Goal: Task Accomplishment & Management: Use online tool/utility

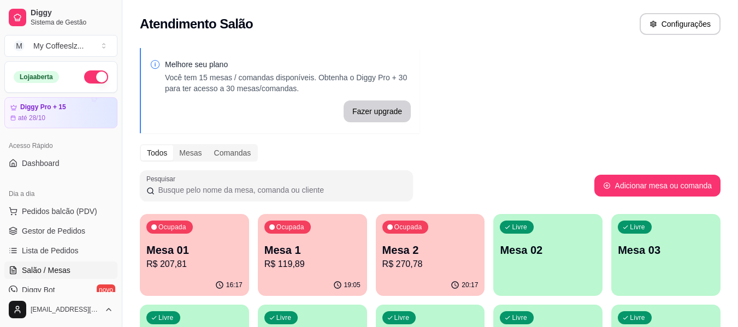
click at [463, 125] on div "Melhore seu plano Você tem 15 mesas / comandas disponíveis. Obtenha o Diggy Pro…" at bounding box center [429, 312] width 615 height 540
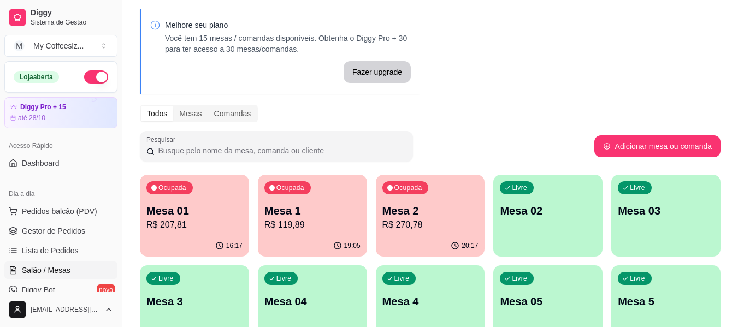
scroll to position [55, 0]
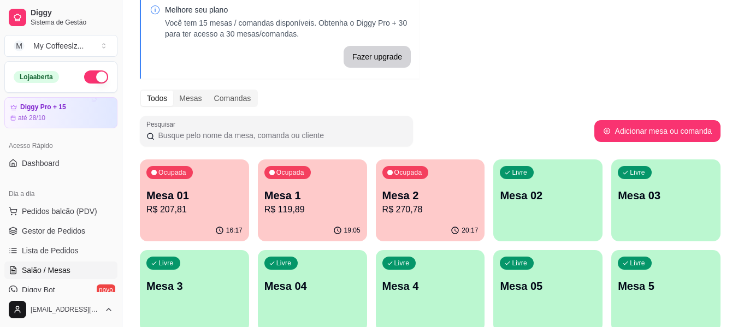
click at [300, 5] on p "Melhore seu plano" at bounding box center [288, 9] width 246 height 11
click at [471, 97] on div "Todos Mesas Comandas" at bounding box center [430, 98] width 581 height 17
click at [318, 74] on div "Melhore seu plano Você tem 15 mesas / comandas disponíveis. Obtenha o Diggy Pro…" at bounding box center [280, 35] width 280 height 85
click at [556, 189] on p "Mesa 02" at bounding box center [548, 195] width 96 height 15
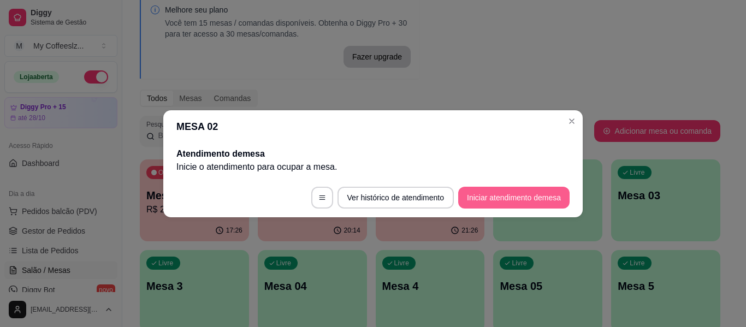
click at [496, 206] on button "Iniciar atendimento de mesa" at bounding box center [513, 198] width 111 height 22
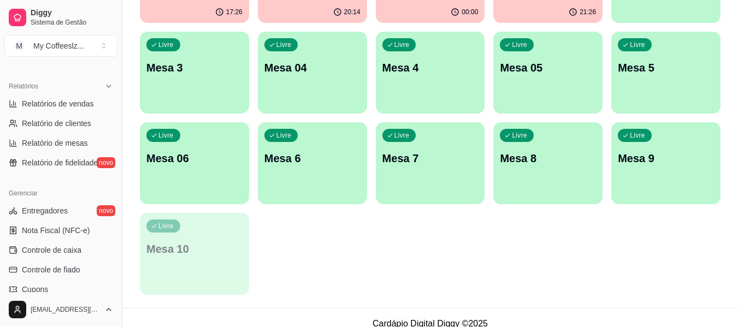
scroll to position [328, 0]
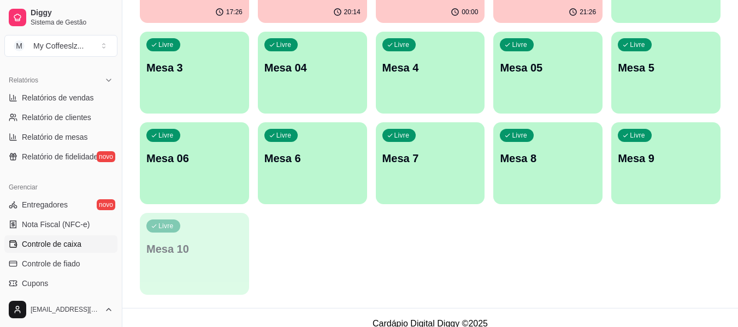
click at [50, 240] on span "Controle de caixa" at bounding box center [52, 244] width 60 height 11
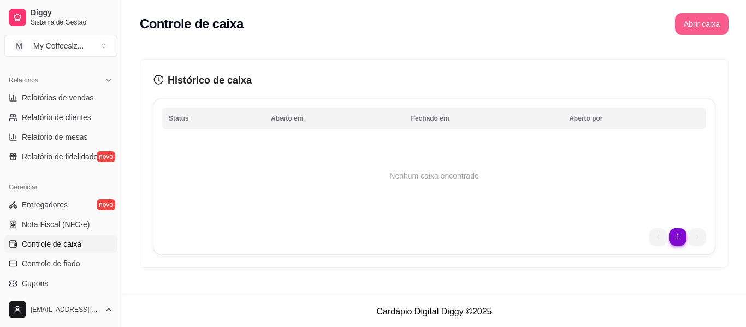
click at [692, 26] on button "Abrir caixa" at bounding box center [702, 24] width 54 height 22
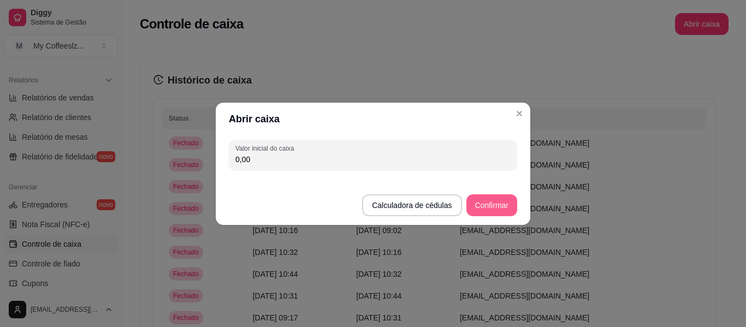
click at [479, 210] on button "Confirmar" at bounding box center [491, 205] width 51 height 22
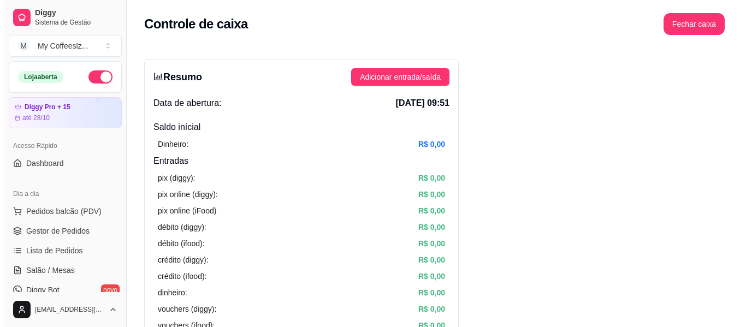
scroll to position [109, 0]
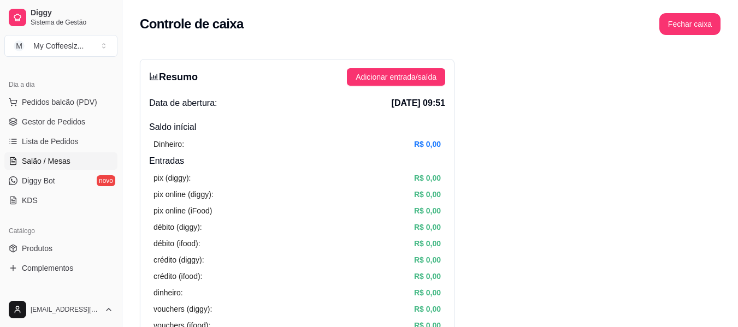
drag, startPoint x: 50, startPoint y: 159, endPoint x: 65, endPoint y: 161, distance: 14.8
click at [50, 159] on span "Salão / Mesas" at bounding box center [46, 161] width 49 height 11
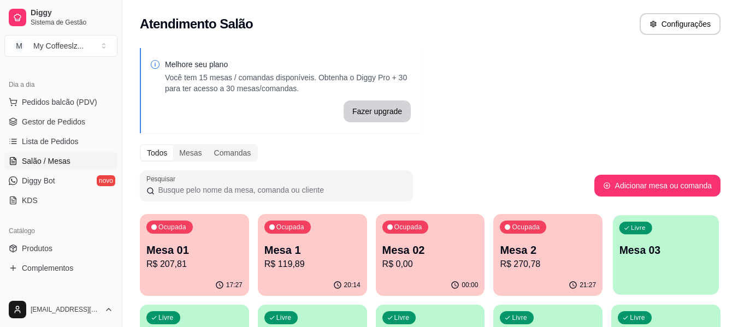
click at [664, 267] on div "Livre Mesa 03" at bounding box center [666, 248] width 106 height 67
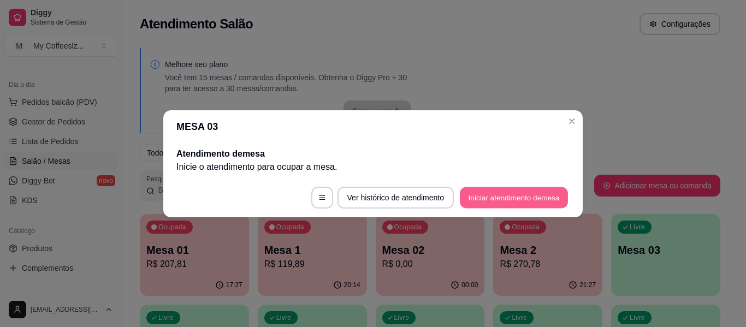
click at [528, 193] on button "Iniciar atendimento de mesa" at bounding box center [514, 197] width 108 height 21
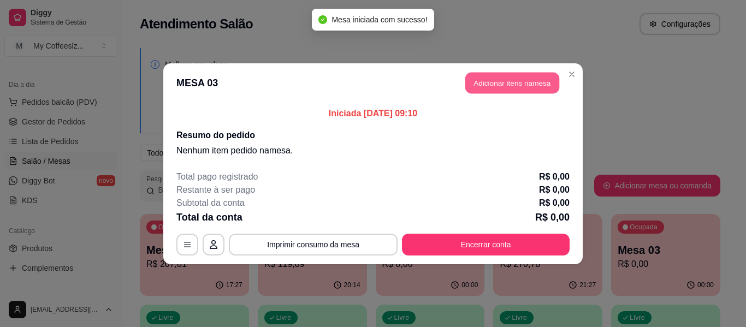
click at [511, 77] on button "Adicionar itens na mesa" at bounding box center [512, 82] width 94 height 21
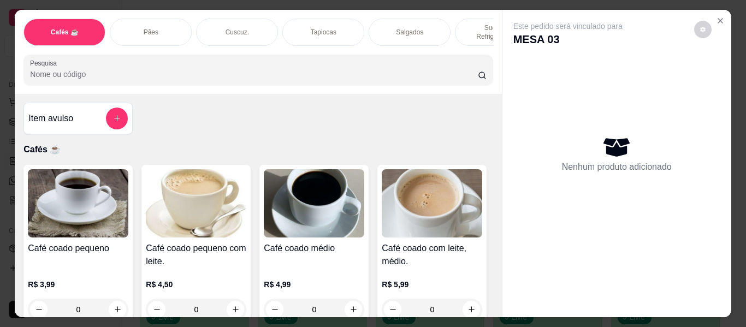
click at [433, 23] on div "Salgados" at bounding box center [410, 32] width 82 height 27
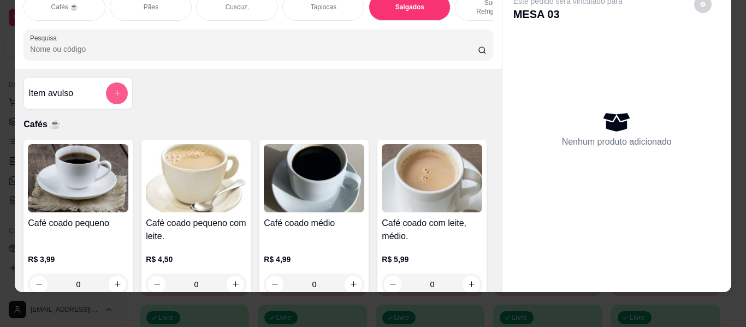
click at [114, 91] on icon "add-separate-item" at bounding box center [117, 94] width 6 height 6
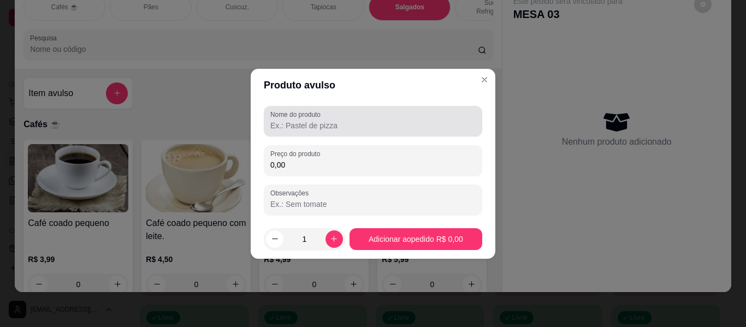
click at [292, 118] on label "Nome do produto" at bounding box center [297, 114] width 54 height 9
click at [292, 120] on input "Nome do produto" at bounding box center [372, 125] width 205 height 11
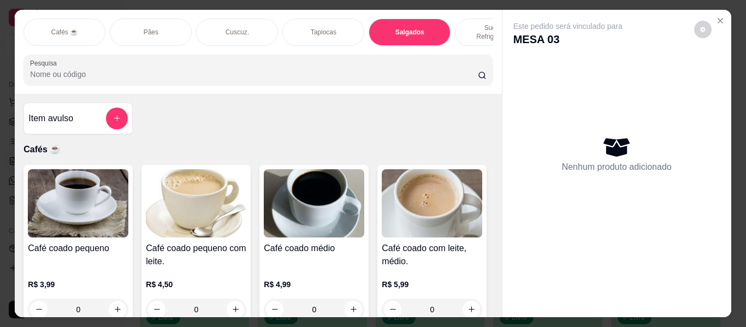
click at [399, 28] on p "Salgados" at bounding box center [409, 32] width 29 height 9
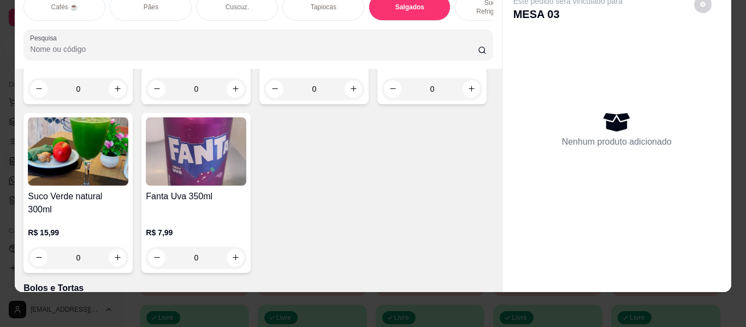
scroll to position [4670, 0]
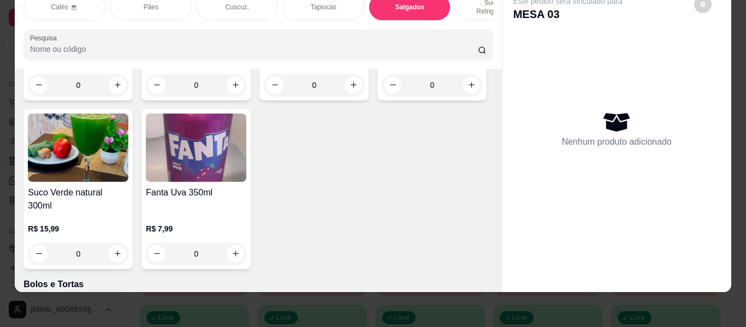
type input "1"
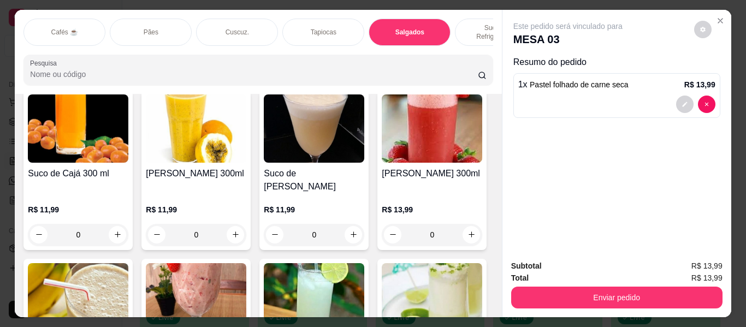
scroll to position [4342, 0]
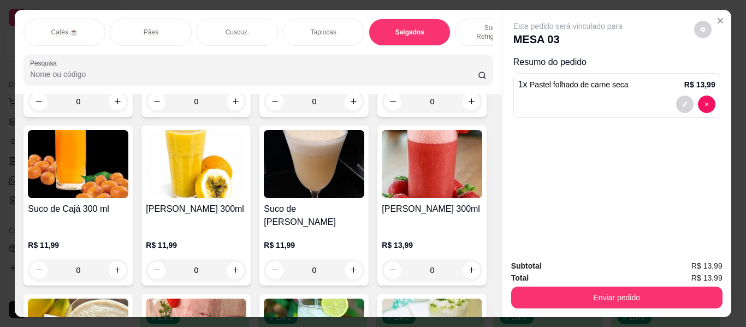
type input "1"
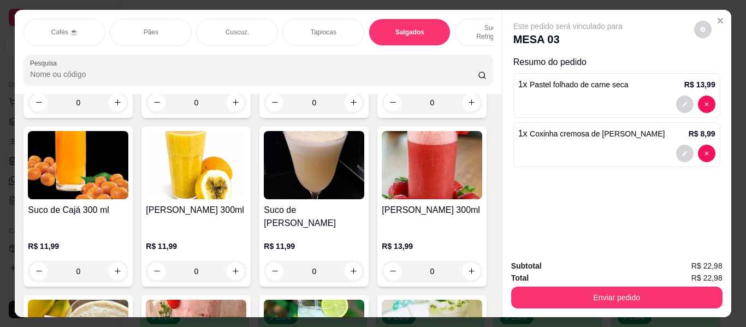
click at [473, 23] on p "Sucos e Refrigerantes" at bounding box center [495, 31] width 63 height 17
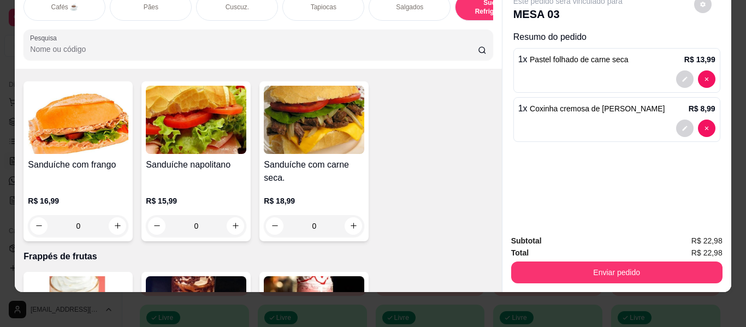
scroll to position [5582, 0]
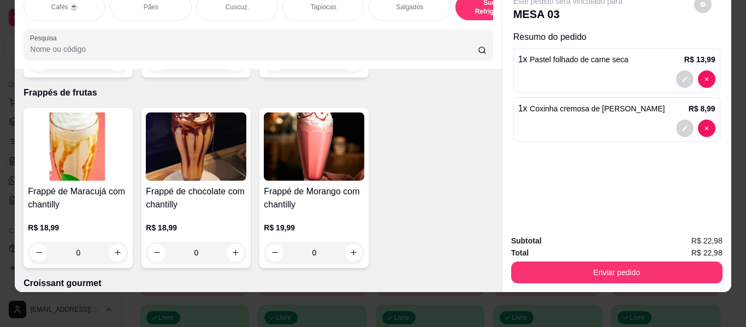
type input "1"
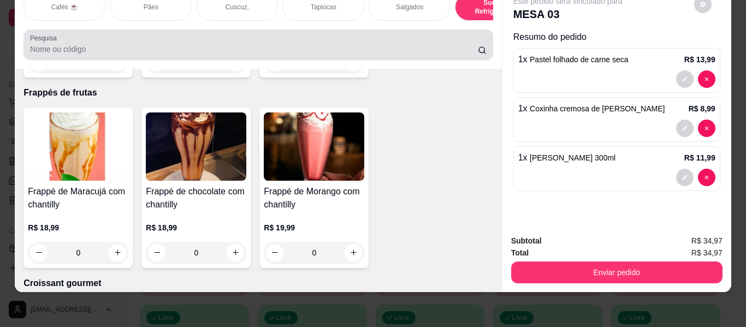
scroll to position [0, 0]
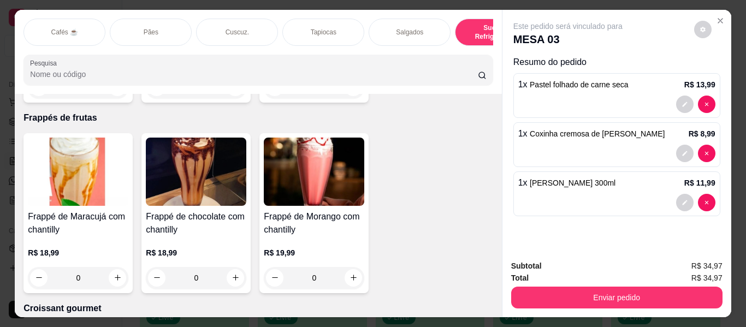
click at [411, 28] on p "Salgados" at bounding box center [409, 32] width 27 height 9
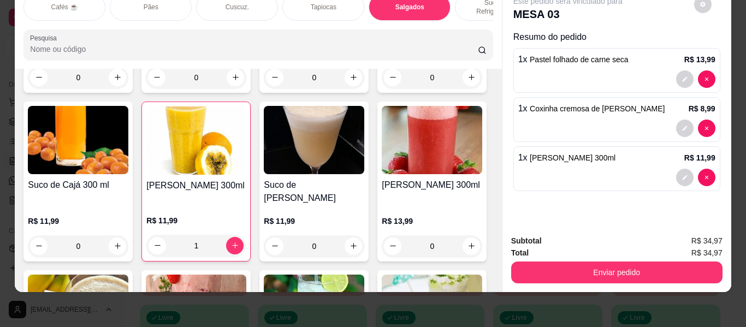
scroll to position [4397, 0]
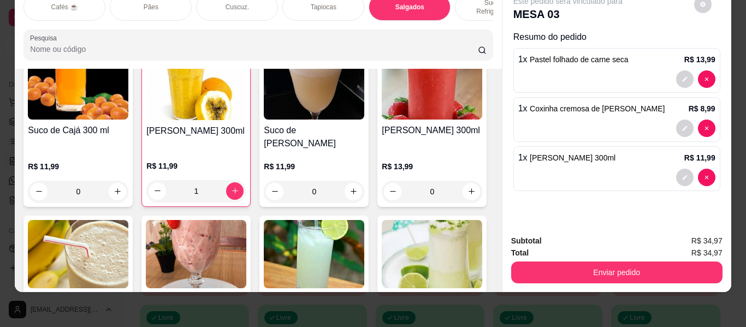
type input "2"
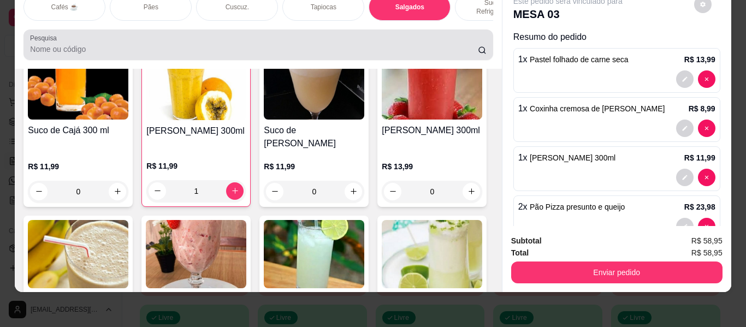
scroll to position [0, 0]
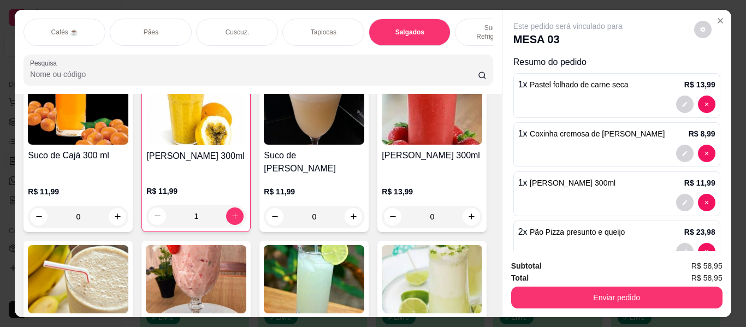
click at [465, 23] on p "Sucos e Refrigerantes" at bounding box center [495, 31] width 63 height 17
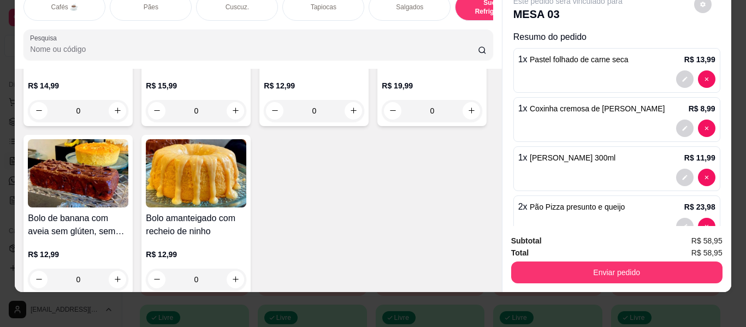
scroll to position [5200, 0]
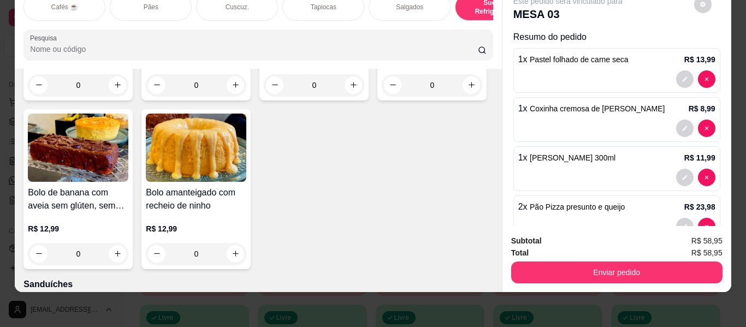
type input "1"
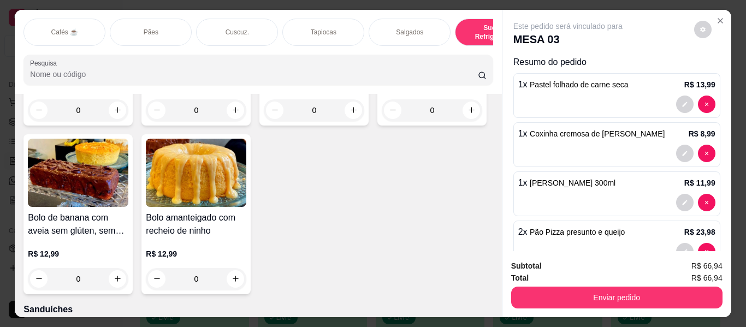
click at [63, 19] on div "Cafés ☕" at bounding box center [64, 32] width 82 height 27
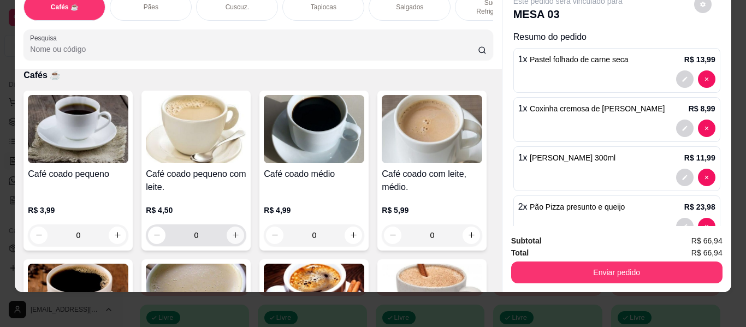
click at [227, 229] on button "increase-product-quantity" at bounding box center [235, 235] width 17 height 17
type input "1"
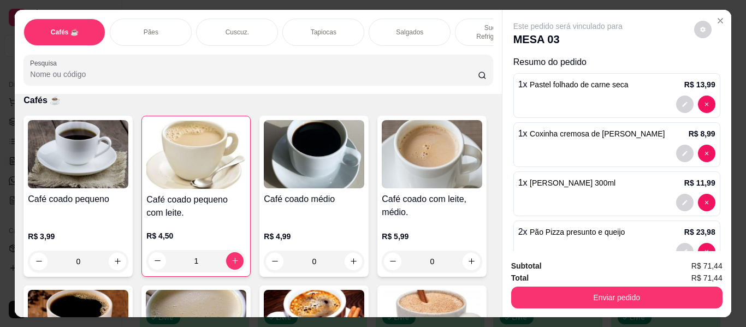
click at [172, 19] on div "Pães" at bounding box center [151, 32] width 82 height 27
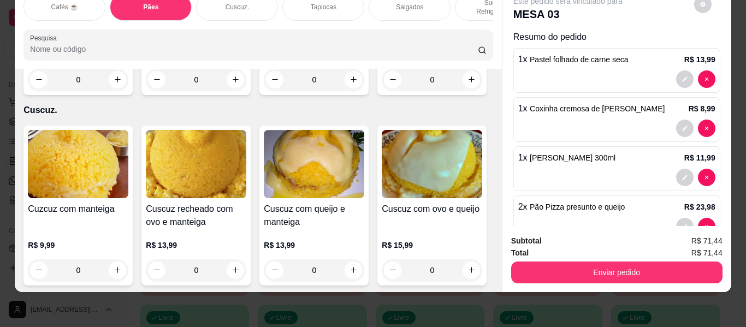
type input "1"
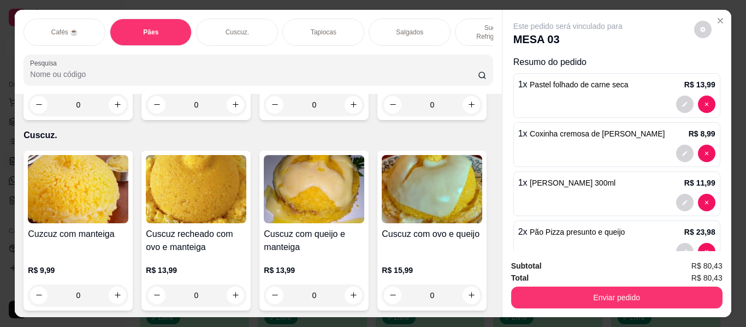
click at [418, 28] on p "Salgados" at bounding box center [409, 32] width 27 height 9
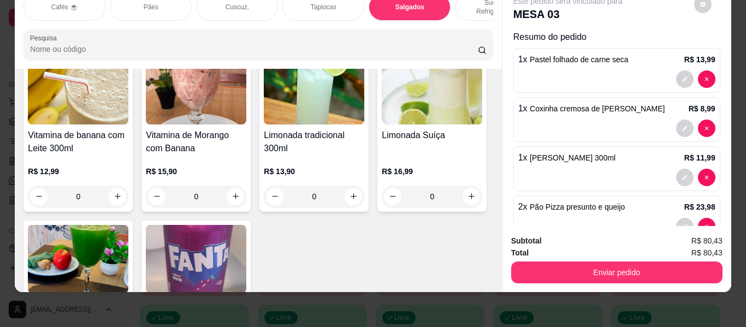
type input "1"
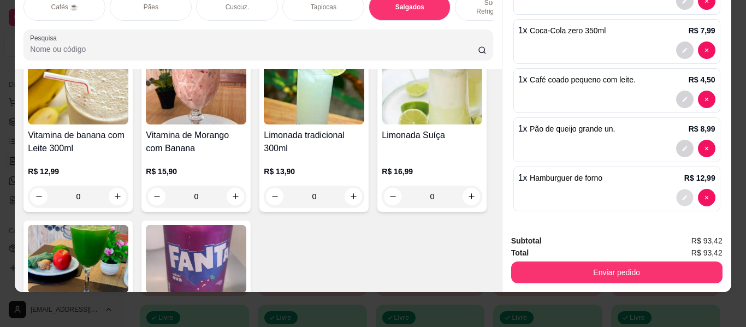
click at [682, 194] on icon "decrease-product-quantity" at bounding box center [685, 197] width 7 height 7
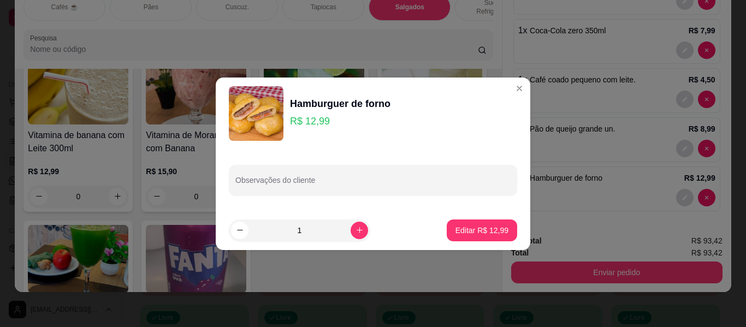
click at [361, 126] on p "R$ 12,99" at bounding box center [340, 121] width 100 height 15
click at [334, 122] on p "R$ 12,99" at bounding box center [340, 121] width 100 height 15
click at [473, 234] on p "Editar R$ 12,99" at bounding box center [481, 230] width 51 height 10
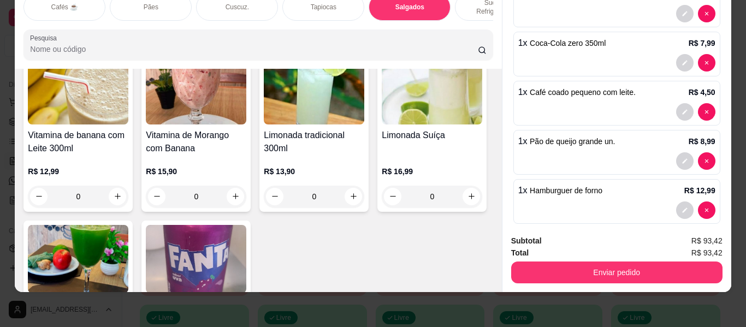
scroll to position [226, 0]
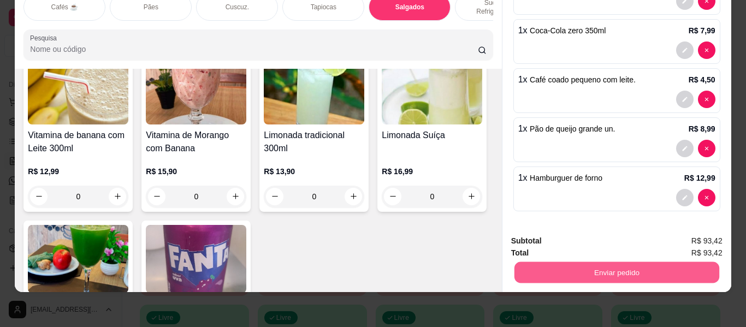
click at [613, 262] on button "Enviar pedido" at bounding box center [616, 272] width 205 height 21
click at [686, 230] on button "Enviar pedido" at bounding box center [694, 237] width 62 height 21
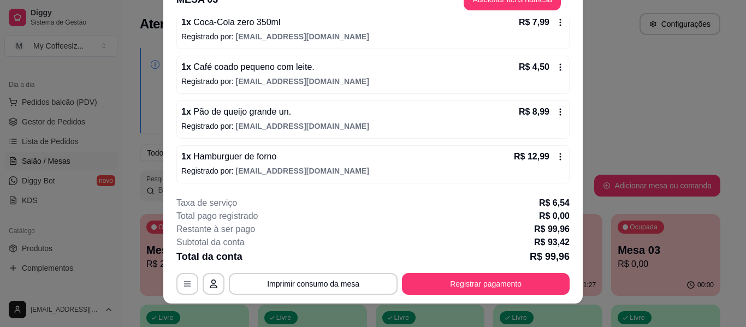
scroll to position [33, 0]
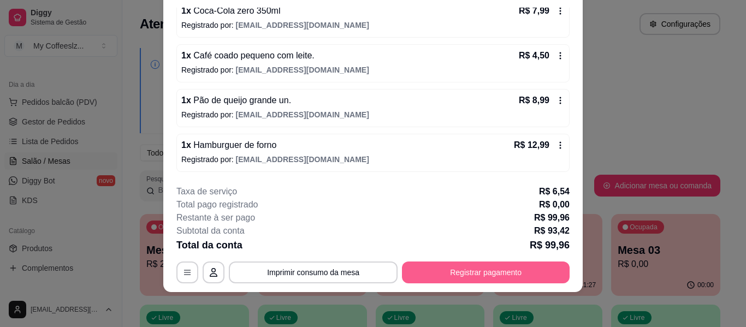
click at [482, 272] on button "Registrar pagamento" at bounding box center [486, 273] width 168 height 22
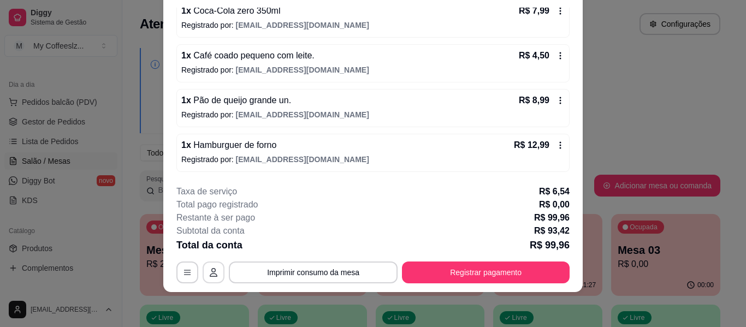
click at [209, 269] on icon "button" at bounding box center [213, 272] width 9 height 9
click at [168, 271] on footer "**********" at bounding box center [372, 234] width 419 height 116
click at [184, 273] on icon "button" at bounding box center [187, 272] width 7 height 5
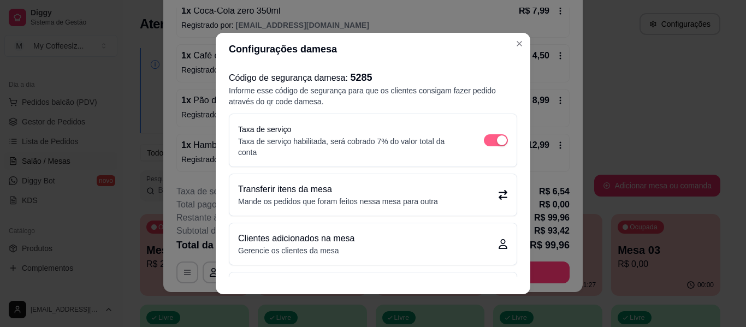
click at [497, 138] on div "button" at bounding box center [502, 140] width 10 height 10
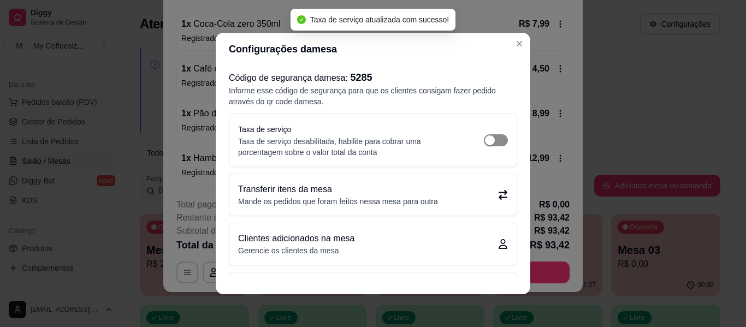
click at [484, 137] on span "button" at bounding box center [496, 140] width 24 height 12
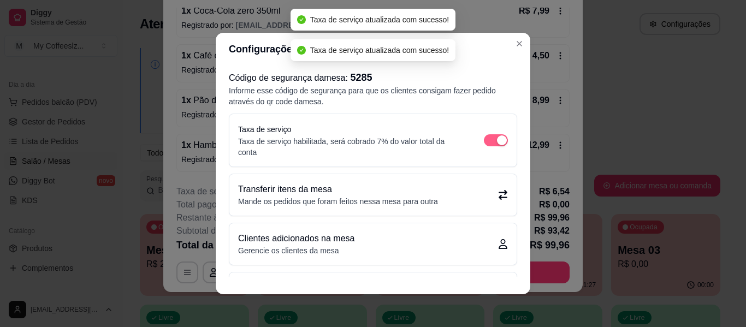
click at [484, 142] on span "button" at bounding box center [496, 140] width 24 height 12
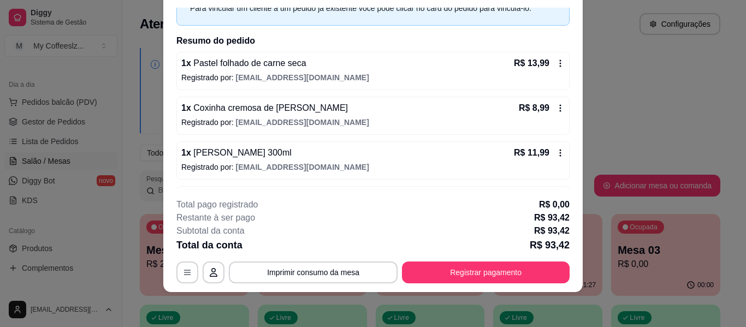
scroll to position [0, 0]
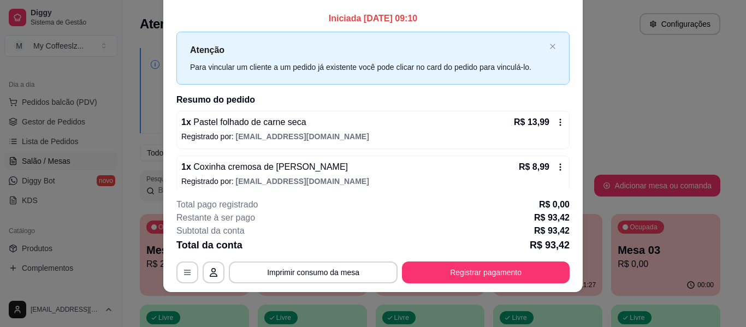
click at [556, 124] on icon at bounding box center [560, 122] width 9 height 9
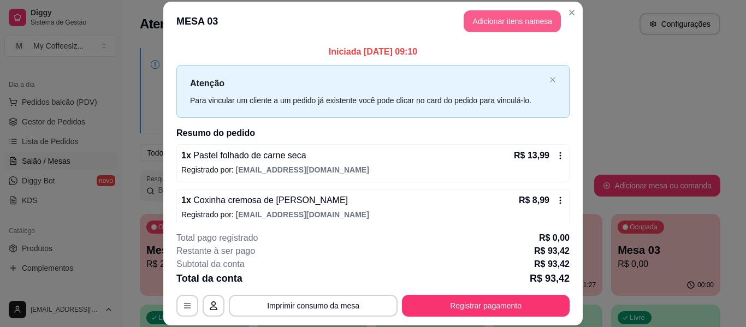
click at [494, 20] on button "Adicionar itens na mesa" at bounding box center [512, 21] width 97 height 22
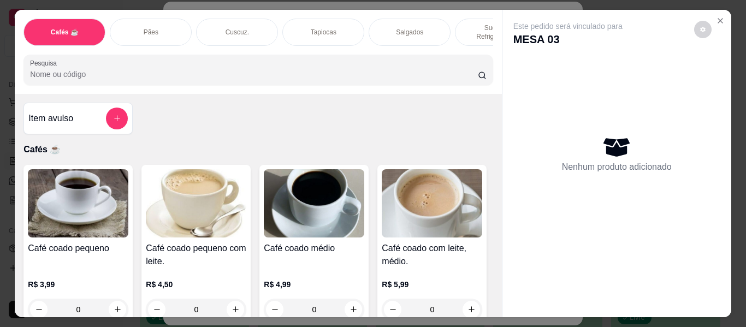
drag, startPoint x: 470, startPoint y: 115, endPoint x: 466, endPoint y: 125, distance: 11.3
click at [466, 125] on div "Item avulso Cafés ☕ Café coado pequeno R$ 3,99 0 Café coado pequeno com leite. …" at bounding box center [258, 205] width 487 height 223
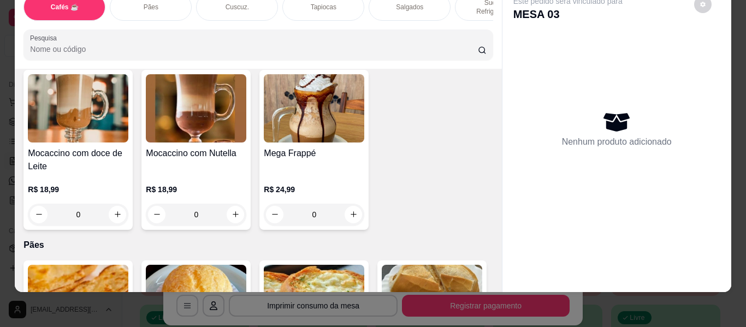
scroll to position [1201, 0]
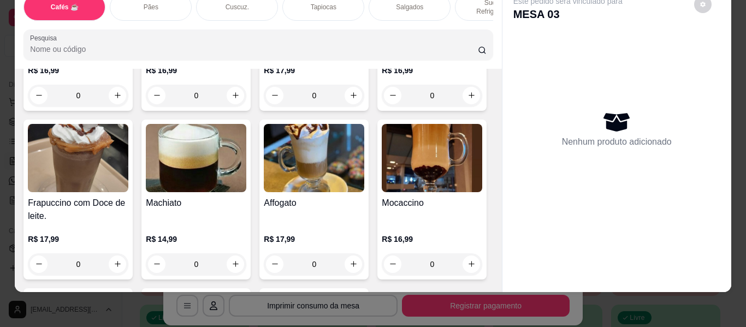
type input "1"
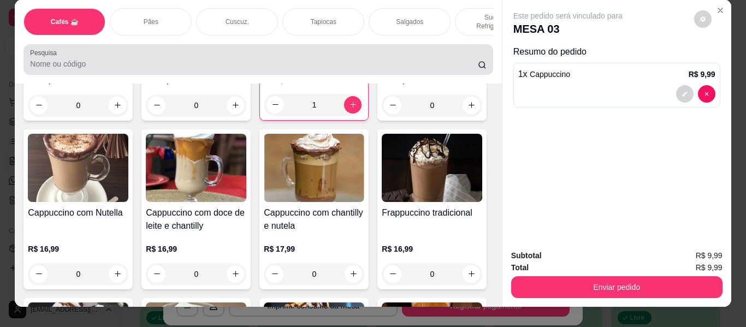
scroll to position [0, 0]
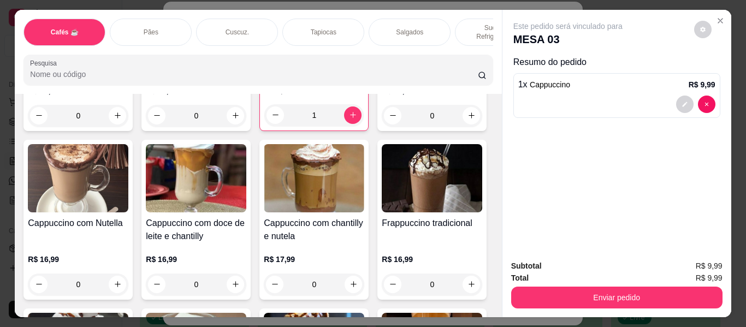
click at [422, 20] on div "Salgados" at bounding box center [410, 32] width 82 height 27
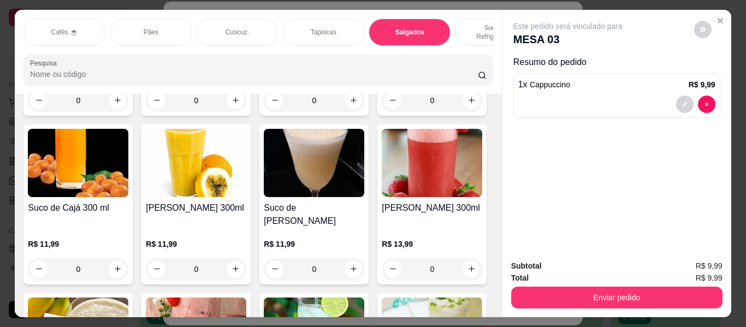
scroll to position [29, 0]
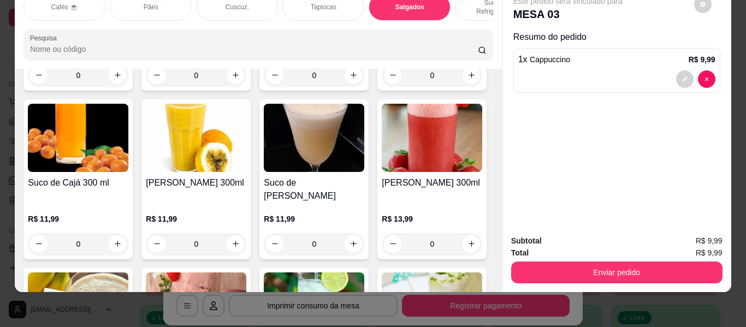
type input "2"
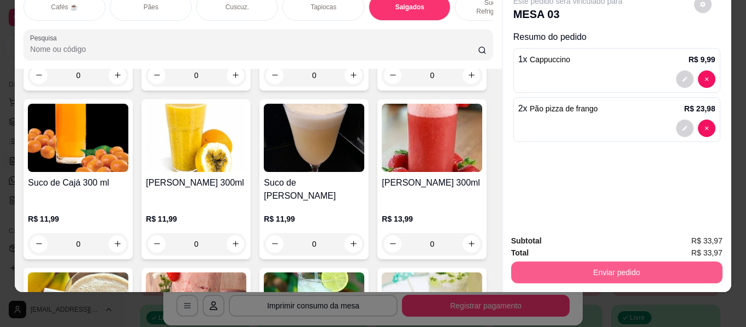
click at [588, 266] on button "Enviar pedido" at bounding box center [616, 273] width 211 height 22
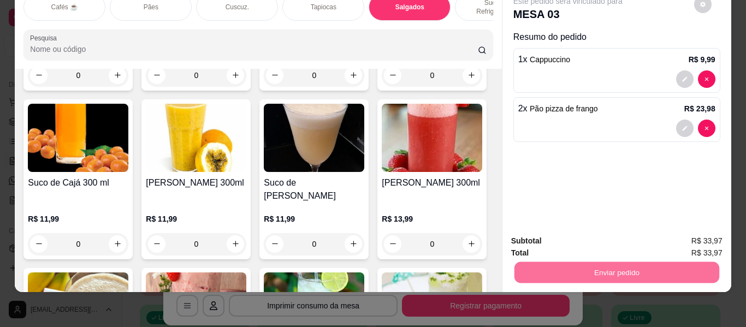
click at [685, 235] on button "Enviar pedido" at bounding box center [694, 237] width 62 height 21
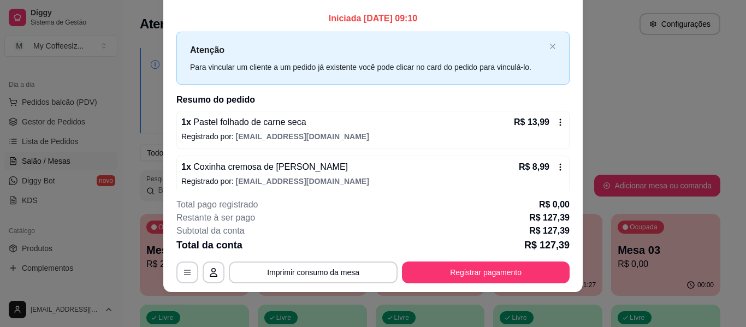
scroll to position [0, 0]
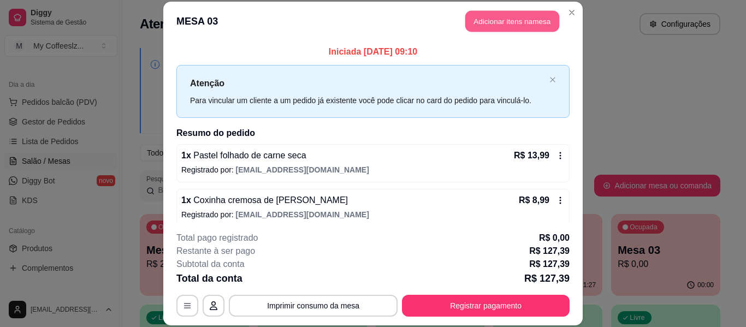
click at [506, 21] on button "Adicionar itens na mesa" at bounding box center [512, 21] width 94 height 21
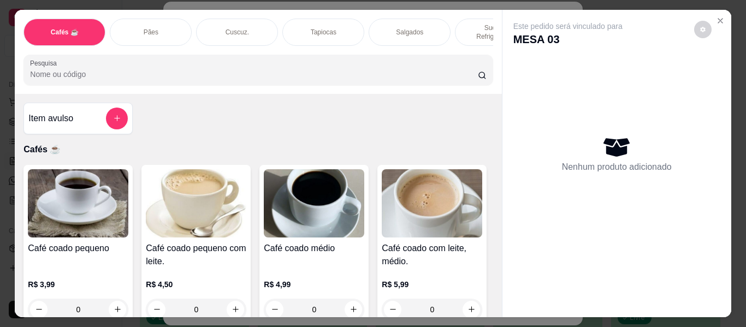
click at [402, 28] on p "Salgados" at bounding box center [409, 32] width 27 height 9
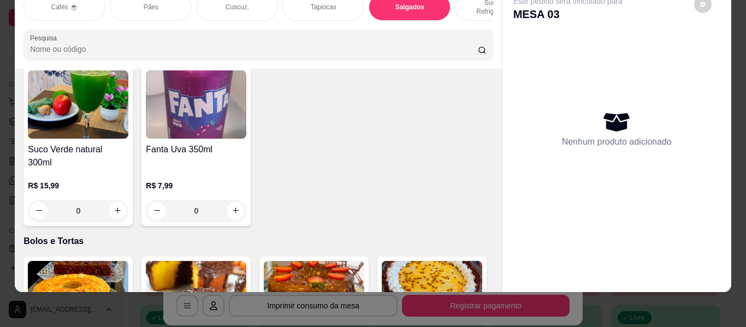
scroll to position [4724, 0]
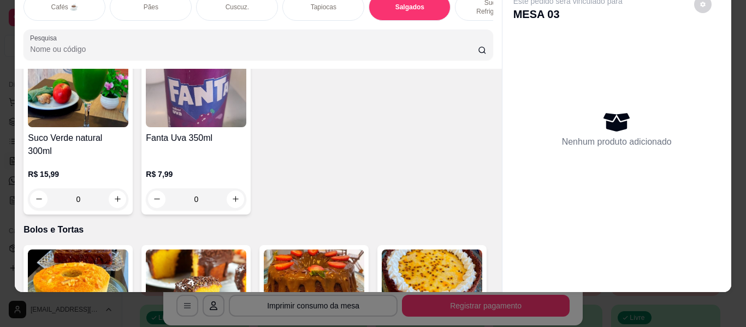
type input "1"
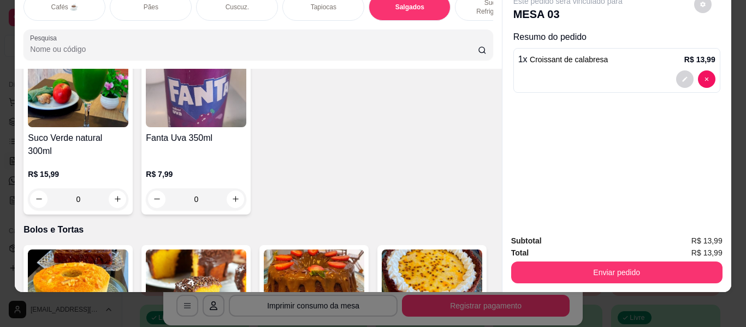
scroll to position [4725, 0]
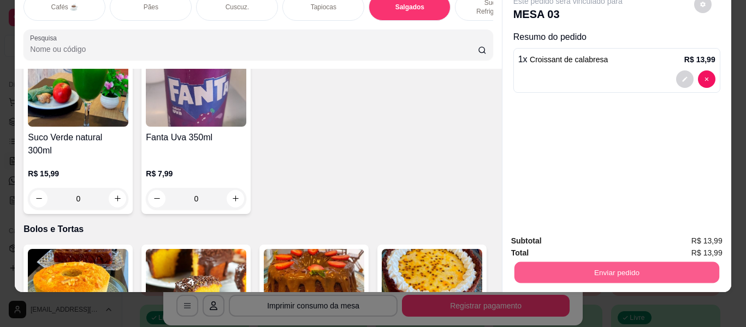
click at [528, 268] on button "Enviar pedido" at bounding box center [616, 272] width 205 height 21
click at [681, 227] on button "Enviar pedido" at bounding box center [694, 237] width 60 height 20
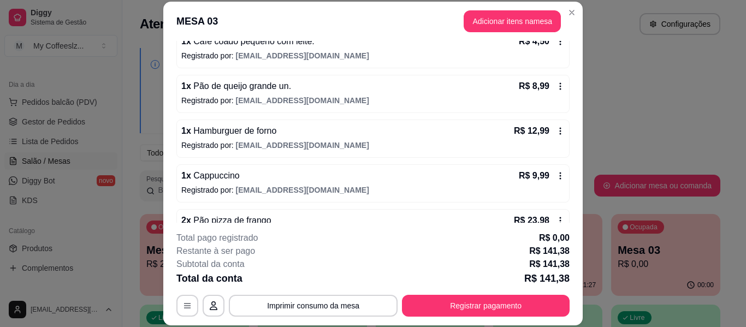
scroll to position [412, 0]
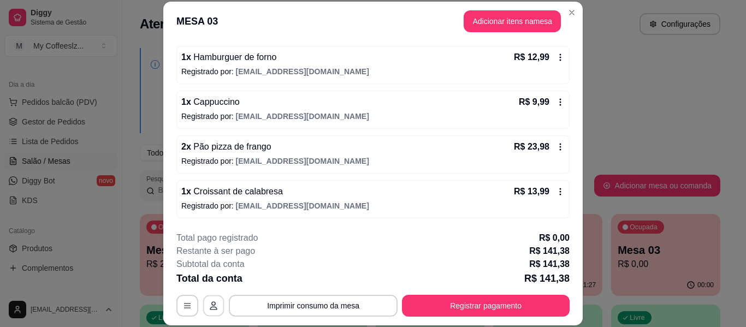
click at [203, 301] on button "button" at bounding box center [213, 305] width 21 height 21
click at [183, 301] on icon "button" at bounding box center [187, 305] width 9 height 9
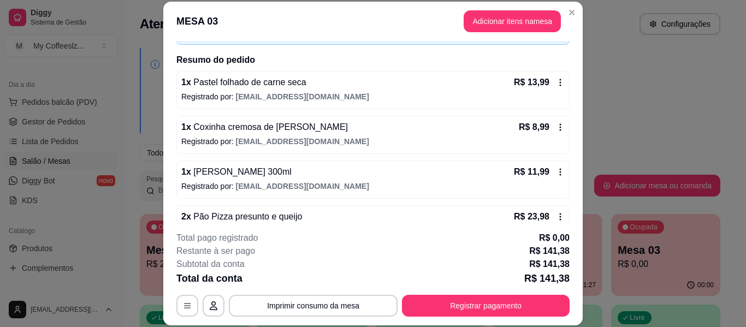
scroll to position [0, 0]
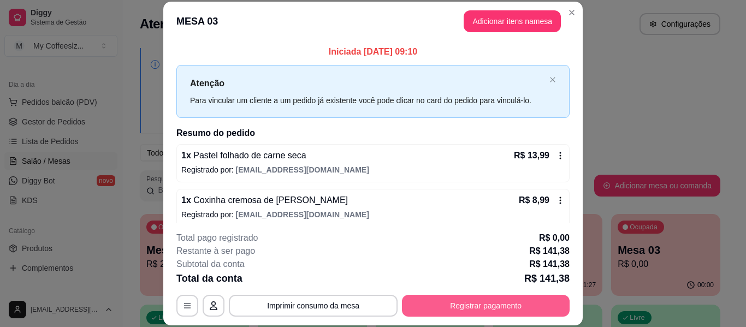
click at [481, 308] on button "Registrar pagamento" at bounding box center [486, 306] width 168 height 22
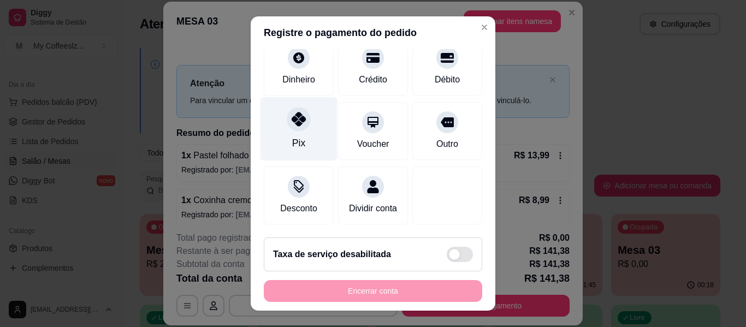
scroll to position [101, 0]
click at [286, 202] on div "Desconto" at bounding box center [298, 208] width 37 height 13
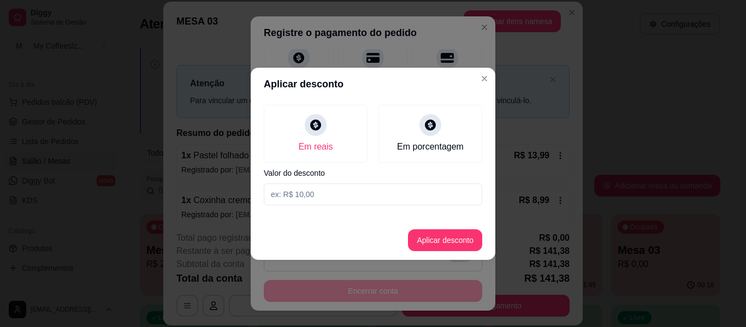
click at [303, 199] on input at bounding box center [373, 194] width 218 height 22
type input "21,00"
click at [442, 239] on button "Aplicar desconto" at bounding box center [445, 240] width 74 height 22
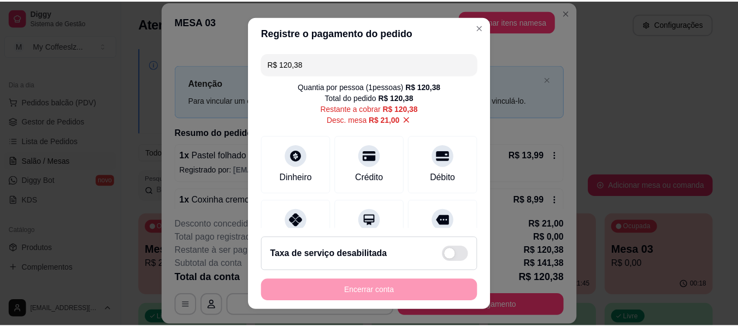
scroll to position [0, 0]
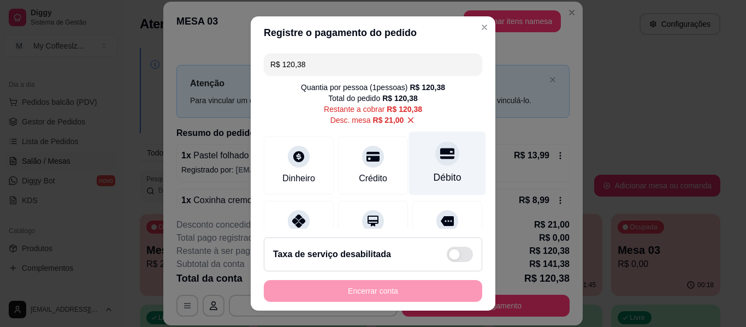
click at [440, 158] on icon at bounding box center [447, 153] width 14 height 11
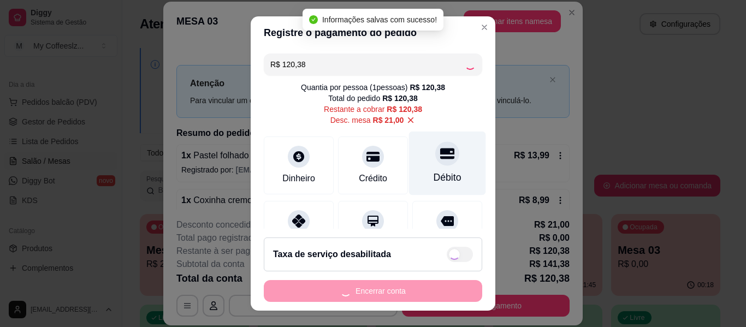
type input "R$ 0,00"
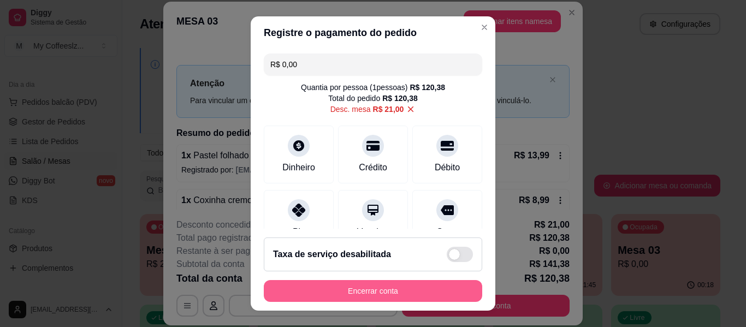
click at [383, 289] on button "Encerrar conta" at bounding box center [373, 291] width 218 height 22
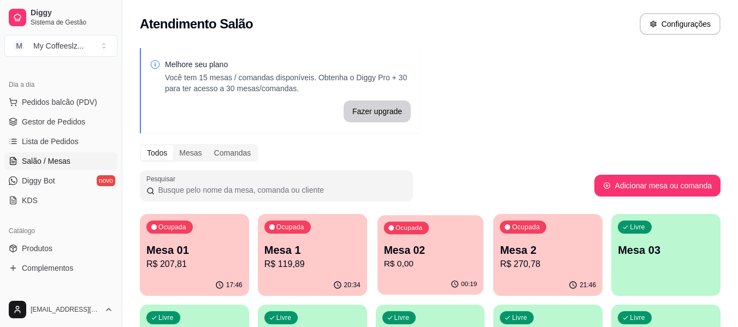
click at [417, 267] on p "R$ 0,00" at bounding box center [429, 264] width 93 height 13
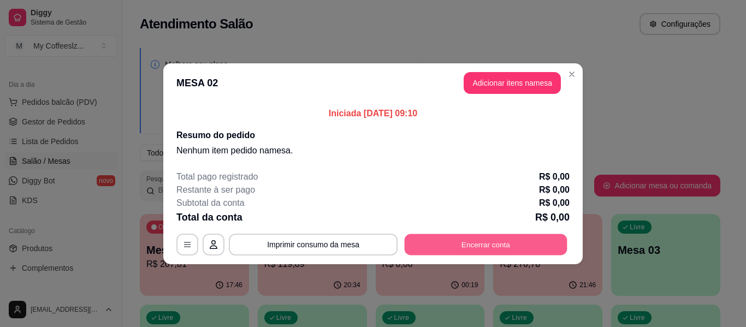
click at [488, 241] on button "Encerrar conta" at bounding box center [486, 244] width 163 height 21
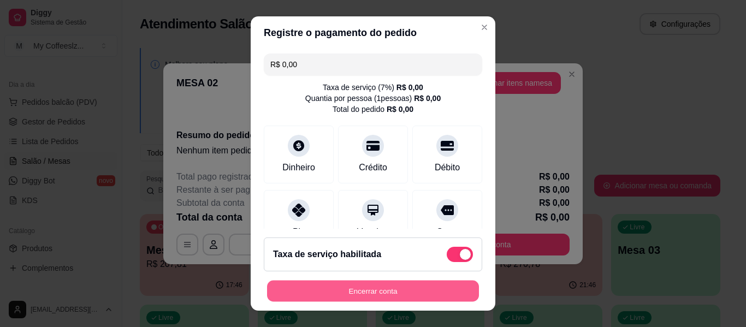
click at [431, 289] on button "Encerrar conta" at bounding box center [373, 291] width 212 height 21
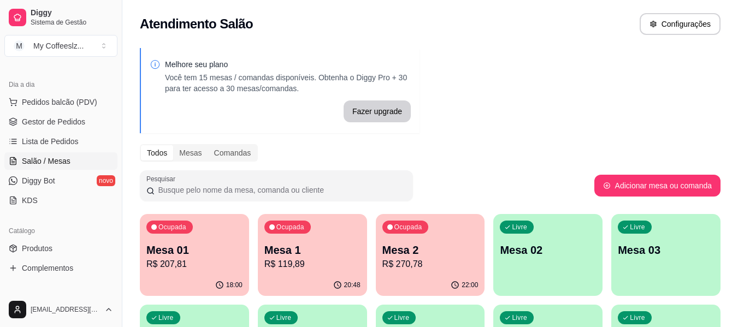
click at [484, 159] on div "Todos Mesas Comandas" at bounding box center [430, 152] width 581 height 17
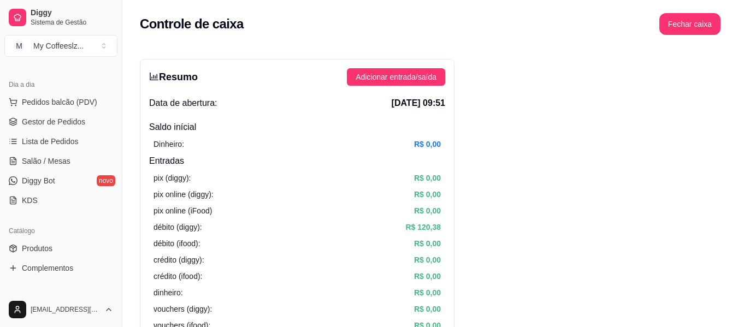
click at [297, 34] on div "Controle de caixa Fechar caixa" at bounding box center [430, 24] width 581 height 22
click at [58, 160] on span "Salão / Mesas" at bounding box center [46, 161] width 49 height 11
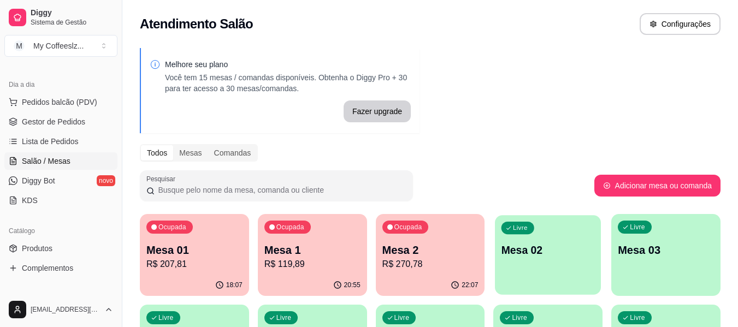
click at [523, 257] on p "Mesa 02" at bounding box center [547, 250] width 93 height 15
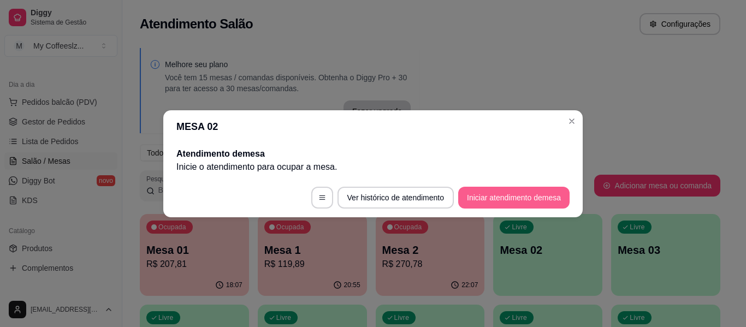
click at [545, 191] on button "Iniciar atendimento de mesa" at bounding box center [513, 198] width 111 height 22
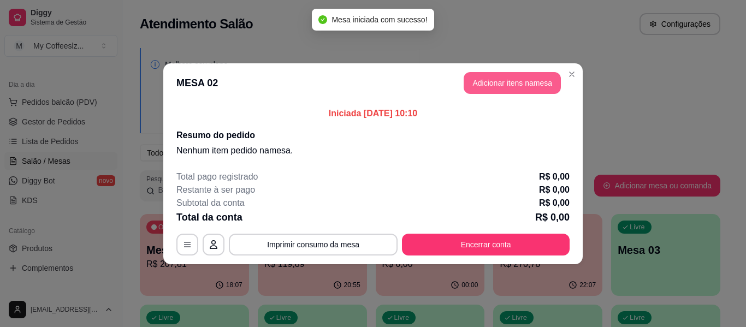
click at [543, 81] on button "Adicionar itens na mesa" at bounding box center [512, 83] width 97 height 22
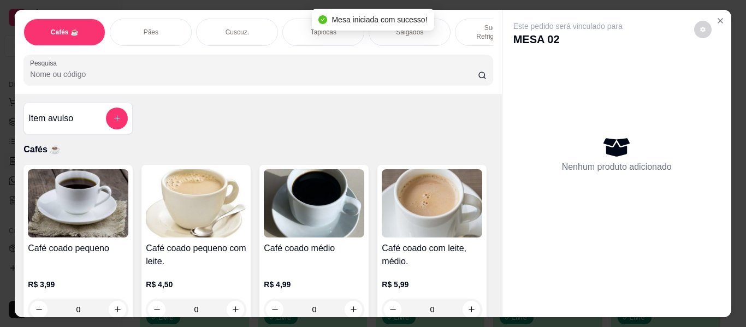
click at [436, 22] on div "Salgados" at bounding box center [410, 32] width 82 height 27
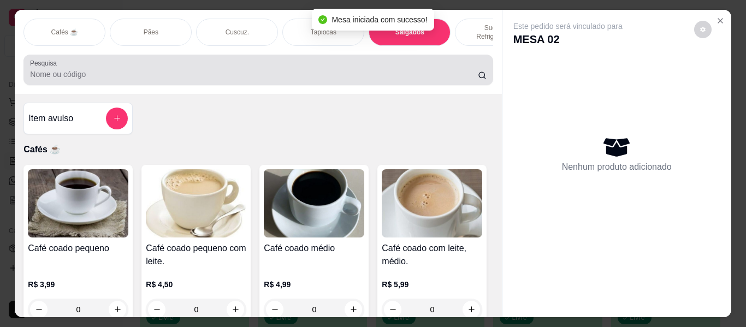
scroll to position [29, 0]
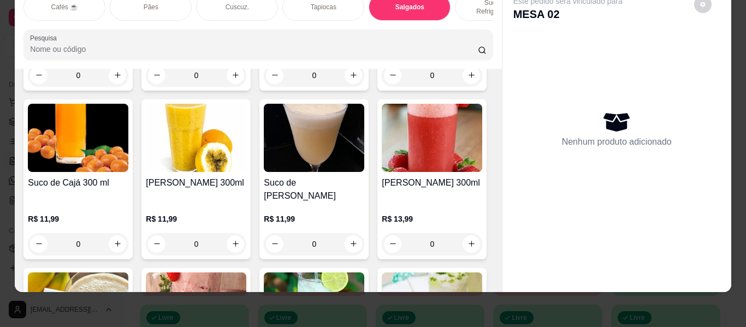
type input "1"
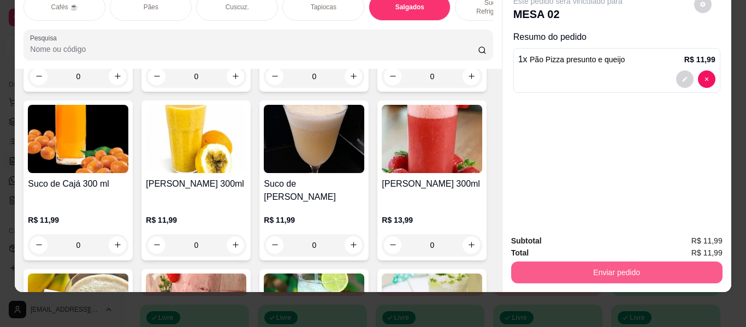
click at [636, 265] on button "Enviar pedido" at bounding box center [616, 273] width 211 height 22
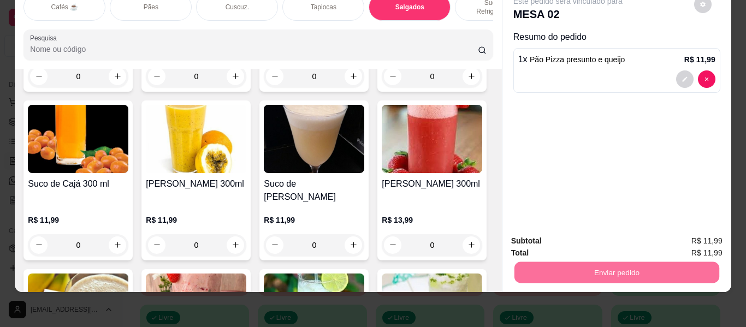
click at [684, 237] on button "Enviar pedido" at bounding box center [694, 237] width 62 height 21
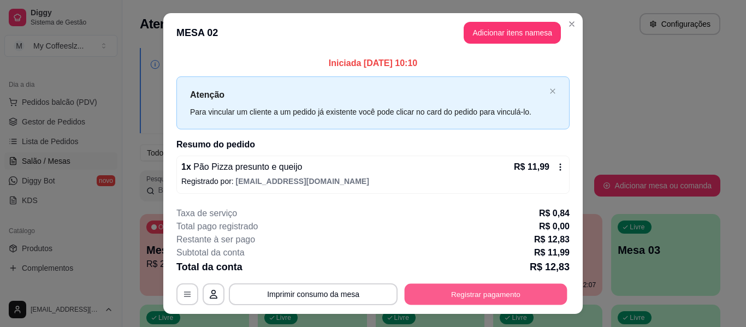
click at [443, 292] on button "Registrar pagamento" at bounding box center [486, 294] width 163 height 21
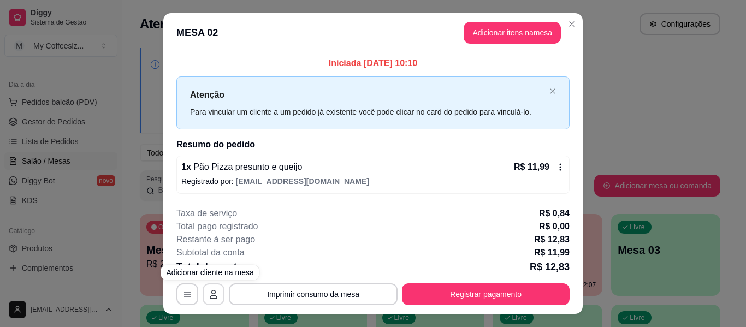
click at [210, 291] on icon "button" at bounding box center [214, 294] width 8 height 9
click at [187, 291] on icon "button" at bounding box center [187, 294] width 9 height 9
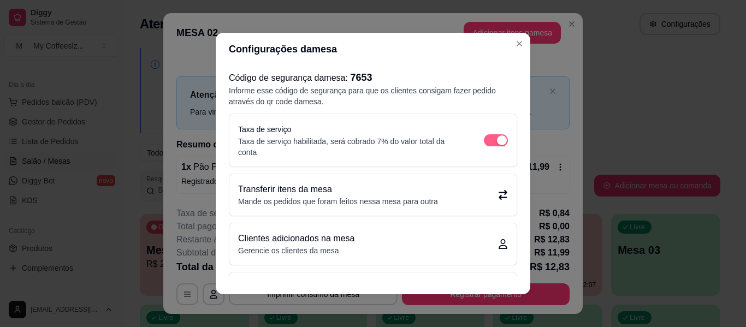
click at [497, 138] on div "button" at bounding box center [502, 140] width 10 height 10
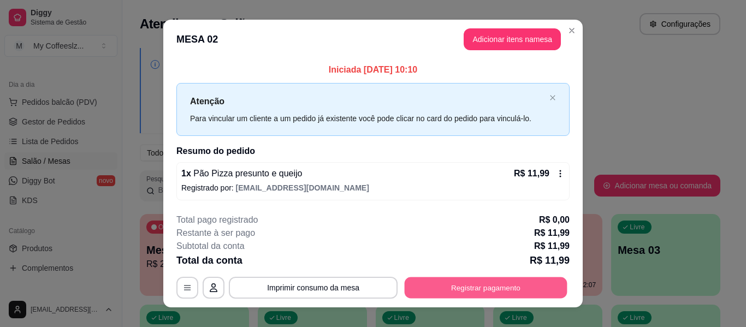
click at [517, 289] on button "Registrar pagamento" at bounding box center [486, 287] width 163 height 21
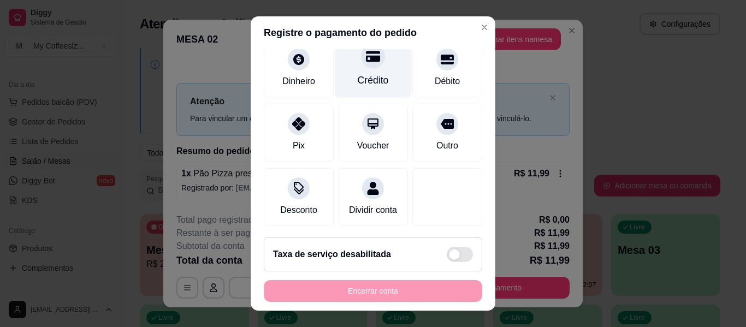
scroll to position [101, 0]
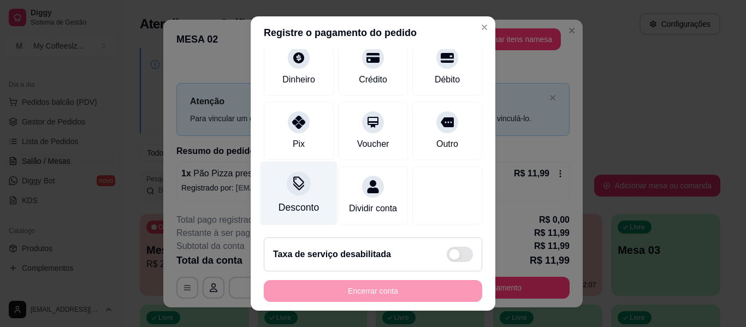
click at [273, 177] on div "Desconto" at bounding box center [298, 194] width 77 height 64
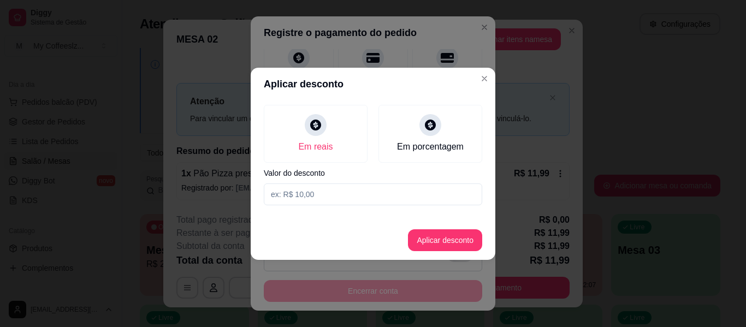
click at [304, 196] on input at bounding box center [373, 194] width 218 height 22
type input "2,00"
click at [418, 235] on button "Aplicar desconto" at bounding box center [445, 240] width 74 height 22
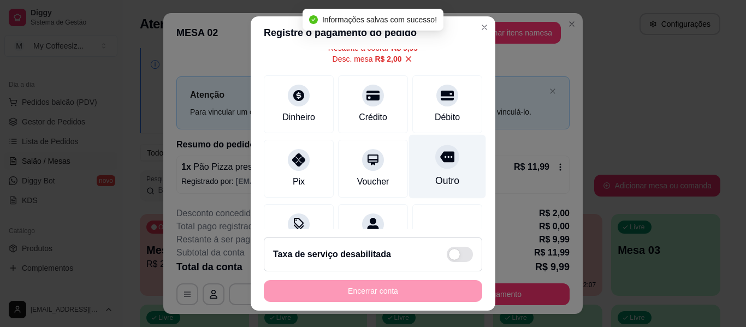
scroll to position [0, 0]
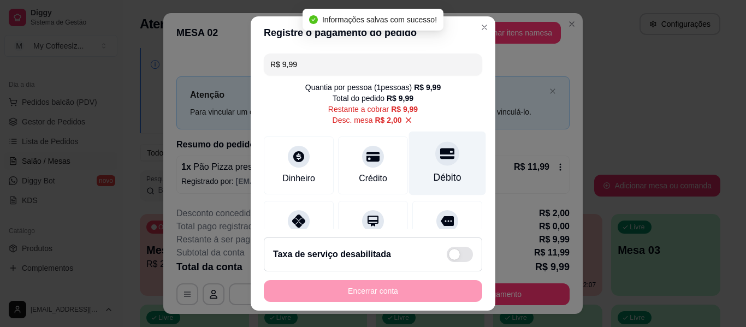
click at [440, 158] on icon at bounding box center [447, 153] width 14 height 11
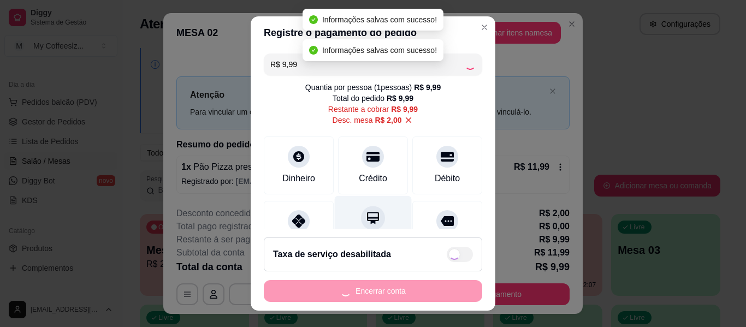
type input "R$ 0,00"
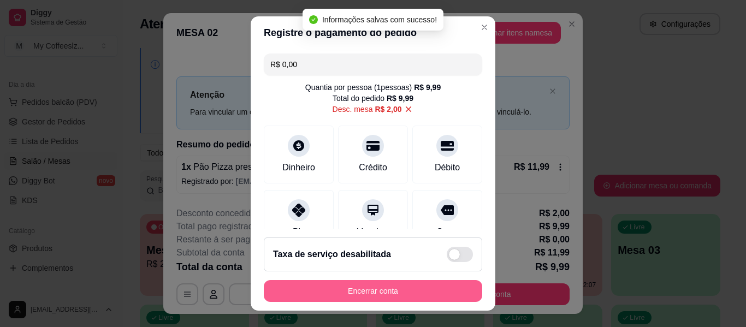
click at [367, 286] on button "Encerrar conta" at bounding box center [373, 291] width 218 height 22
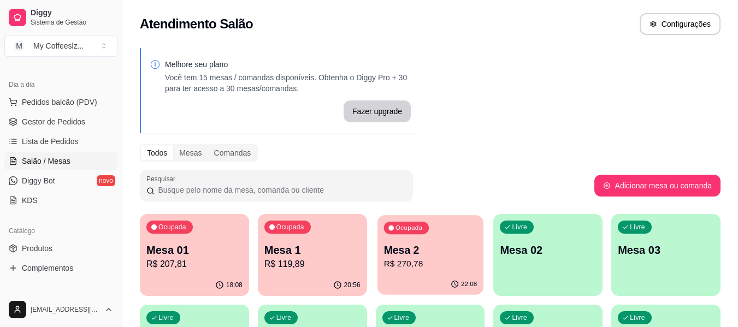
click at [402, 249] on p "Mesa 2" at bounding box center [429, 250] width 93 height 15
click at [522, 276] on div "Livre Mesa 02" at bounding box center [547, 248] width 109 height 69
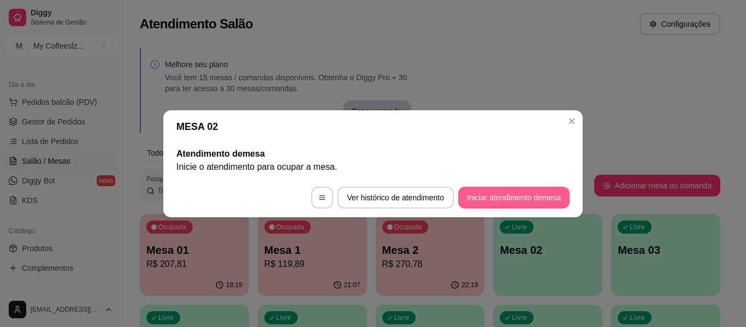
click at [482, 199] on button "Iniciar atendimento de mesa" at bounding box center [513, 198] width 111 height 22
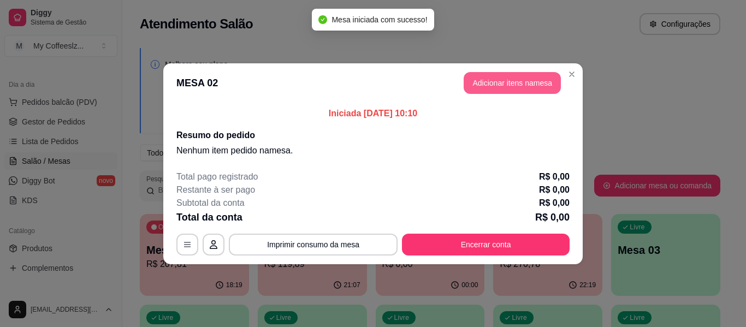
click at [481, 85] on button "Adicionar itens na mesa" at bounding box center [512, 83] width 97 height 22
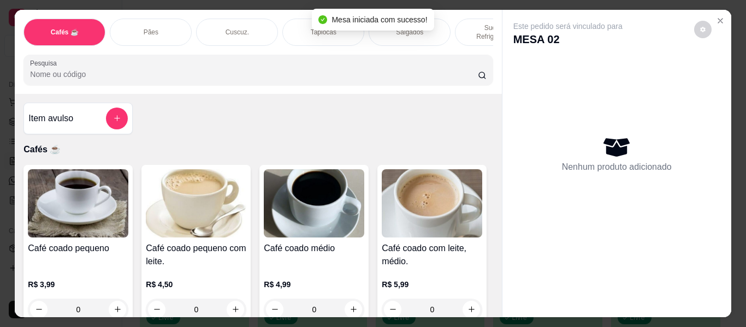
click at [433, 22] on div "Salgados" at bounding box center [410, 32] width 82 height 27
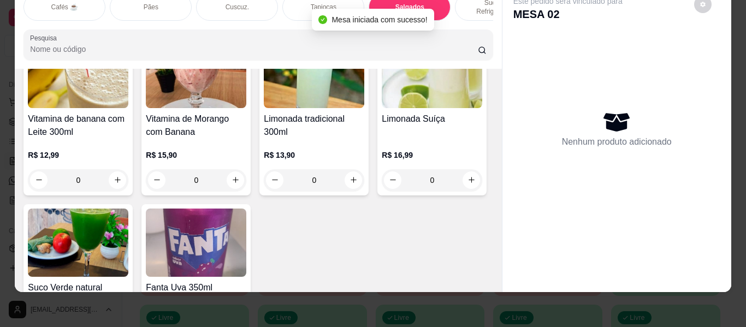
scroll to position [4670, 0]
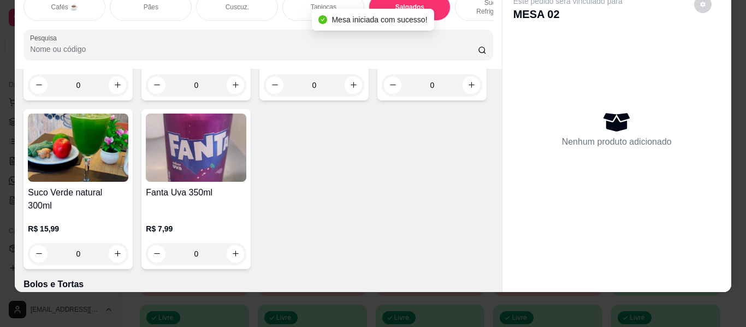
type input "2"
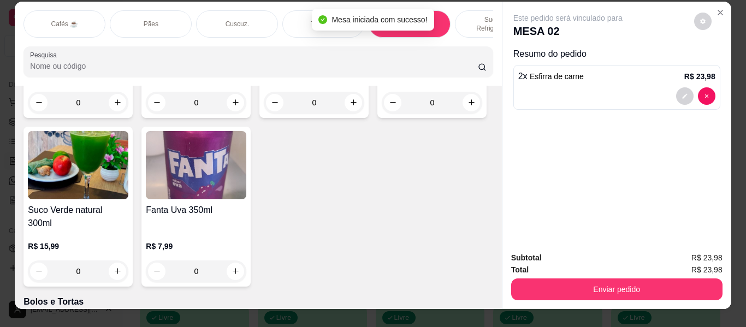
scroll to position [0, 0]
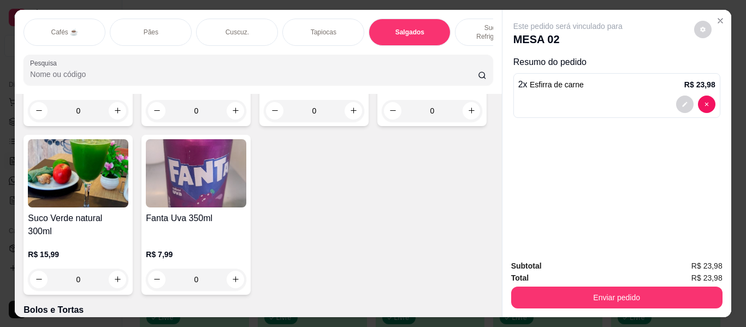
click at [173, 19] on div "Pães" at bounding box center [151, 32] width 82 height 27
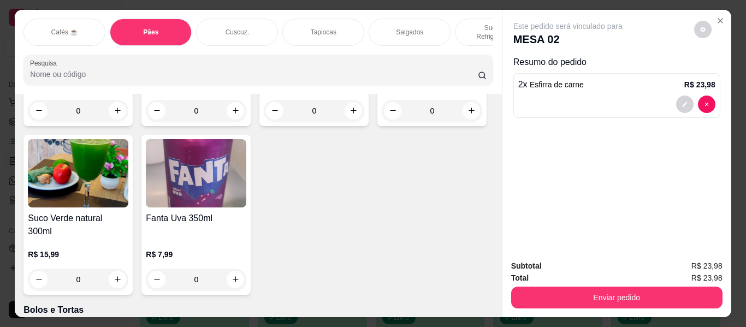
scroll to position [29, 0]
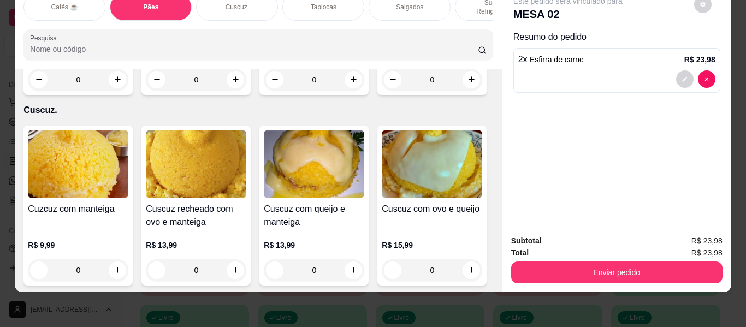
type input "1"
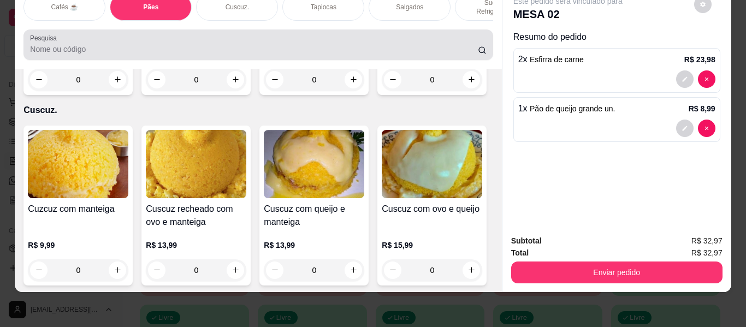
scroll to position [0, 0]
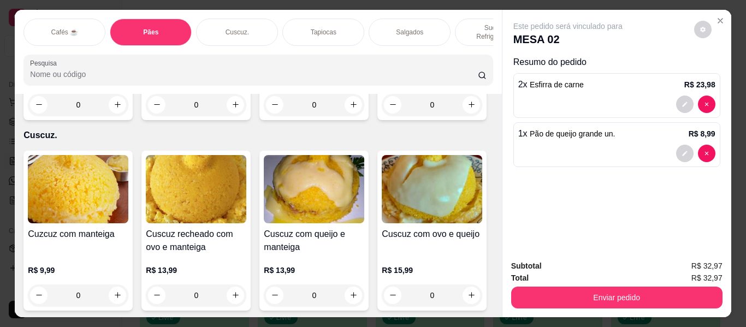
click at [417, 19] on div "Salgados" at bounding box center [410, 32] width 82 height 27
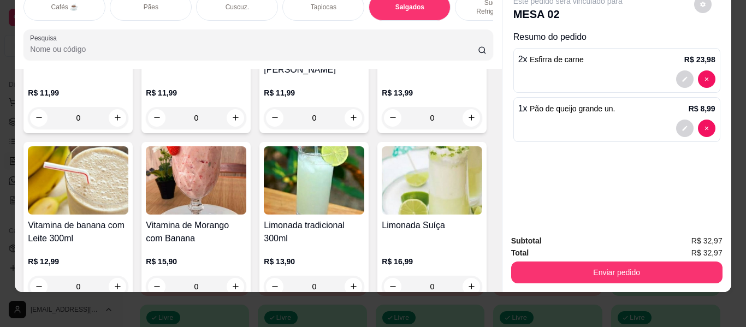
scroll to position [4561, 0]
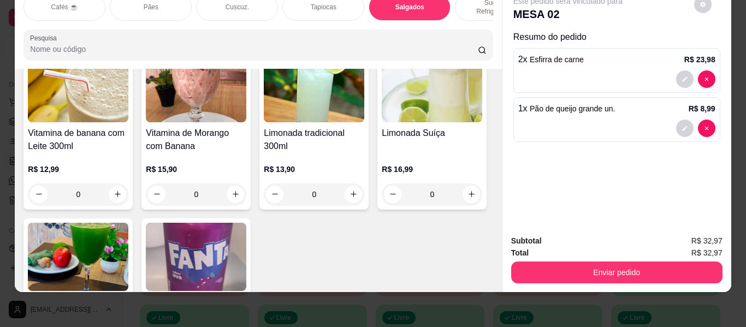
type input "1"
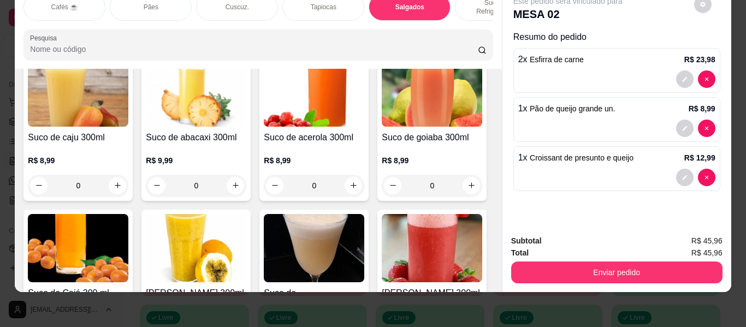
scroll to position [4124, 0]
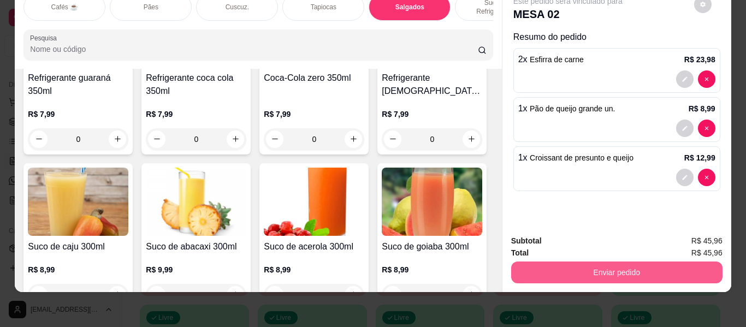
click at [609, 262] on button "Enviar pedido" at bounding box center [616, 273] width 211 height 22
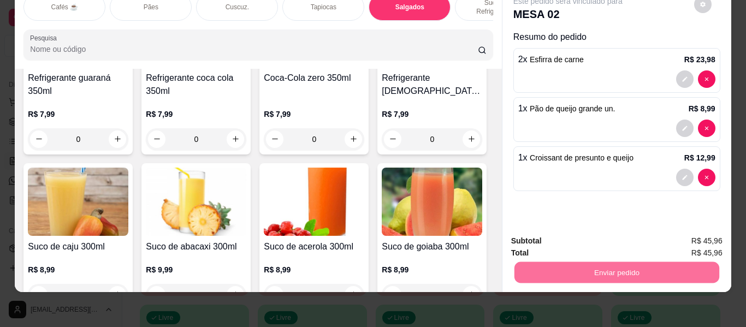
click at [683, 232] on button "Enviar pedido" at bounding box center [694, 237] width 60 height 20
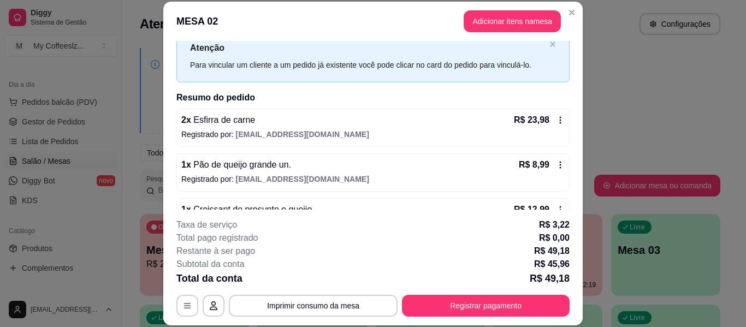
scroll to position [55, 0]
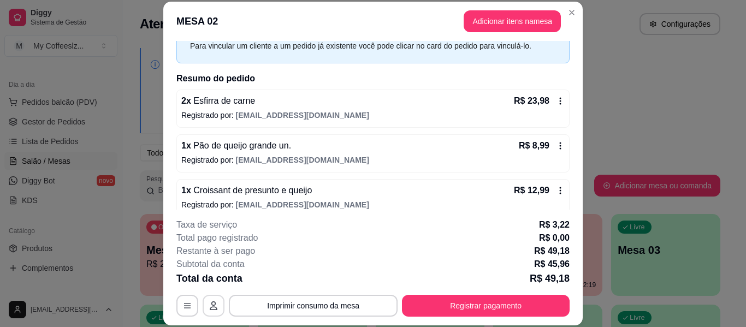
click at [209, 304] on icon "button" at bounding box center [213, 305] width 9 height 9
click at [177, 305] on button "button" at bounding box center [187, 305] width 21 height 21
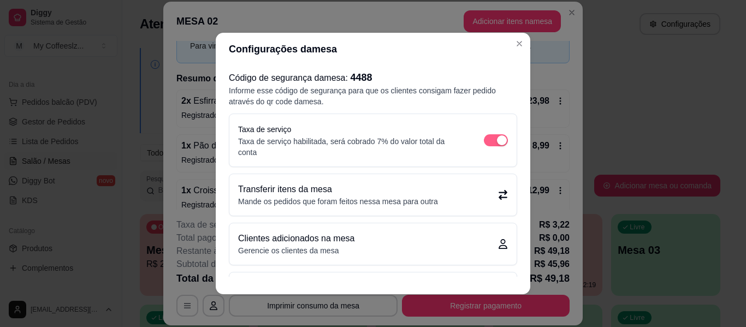
click at [484, 144] on span "button" at bounding box center [496, 140] width 24 height 12
click at [497, 139] on div "button" at bounding box center [502, 140] width 10 height 10
click at [484, 137] on span "button" at bounding box center [496, 140] width 24 height 12
click at [497, 140] on div "button" at bounding box center [502, 140] width 10 height 10
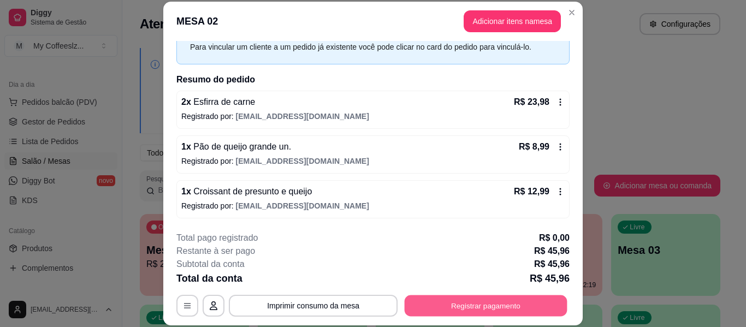
click at [498, 304] on button "Registrar pagamento" at bounding box center [486, 305] width 163 height 21
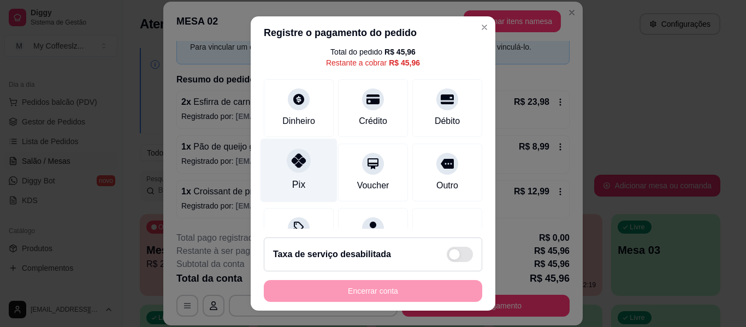
scroll to position [101, 0]
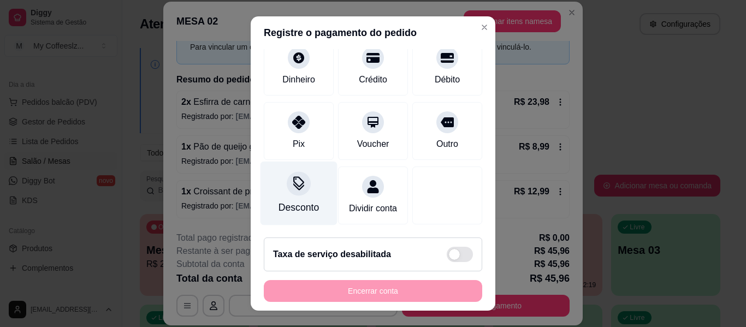
click at [304, 185] on div "Desconto" at bounding box center [298, 194] width 77 height 64
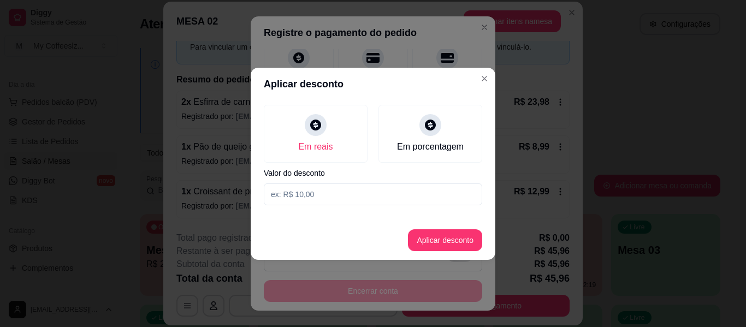
click at [316, 192] on input at bounding box center [373, 194] width 218 height 22
type input "8,00"
click at [440, 234] on button "Aplicar desconto" at bounding box center [445, 240] width 74 height 22
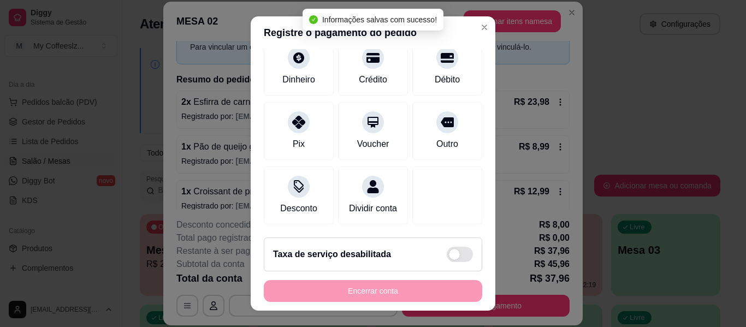
type input "R$ 37,96"
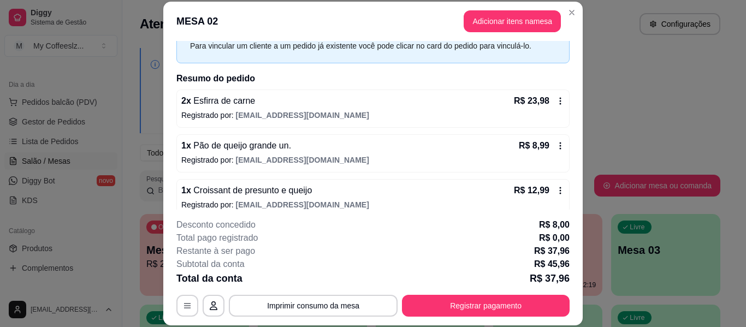
scroll to position [33, 0]
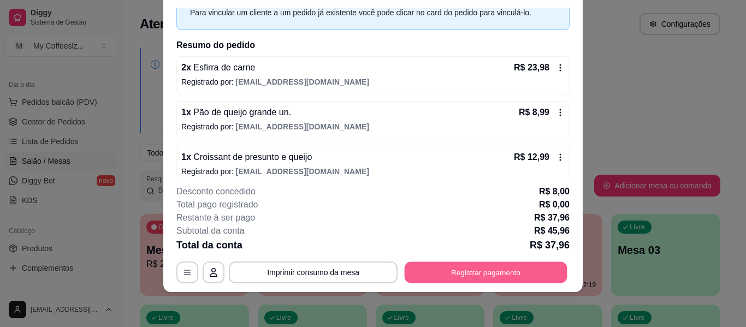
click at [481, 262] on button "Registrar pagamento" at bounding box center [486, 272] width 163 height 21
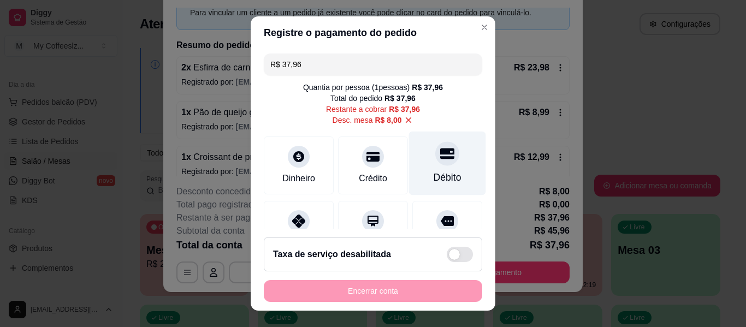
click at [416, 168] on div "Débito" at bounding box center [447, 164] width 77 height 64
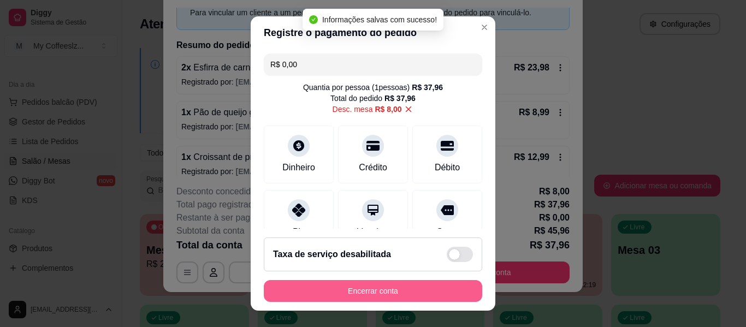
type input "R$ 0,00"
click at [373, 287] on button "Encerrar conta" at bounding box center [373, 291] width 212 height 21
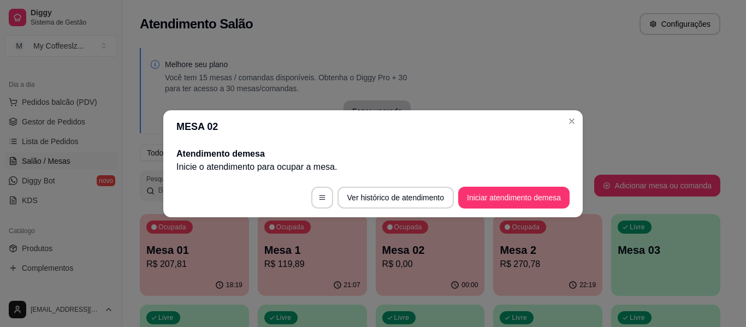
scroll to position [0, 0]
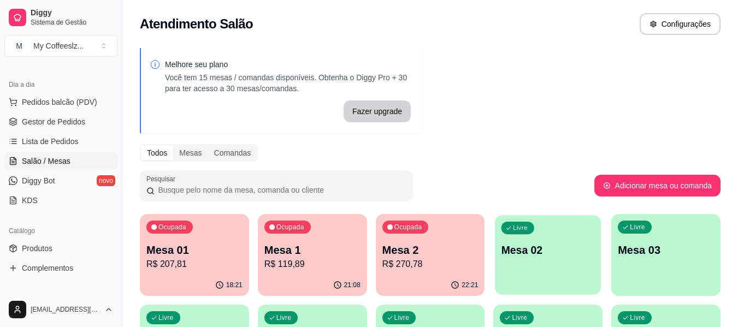
click at [533, 248] on p "Mesa 02" at bounding box center [547, 250] width 93 height 15
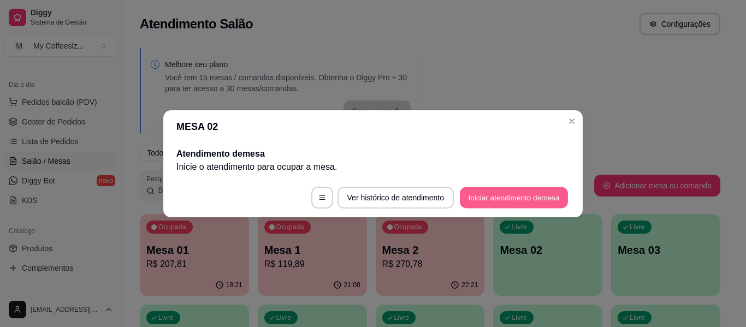
click at [531, 188] on button "Iniciar atendimento de mesa" at bounding box center [514, 197] width 108 height 21
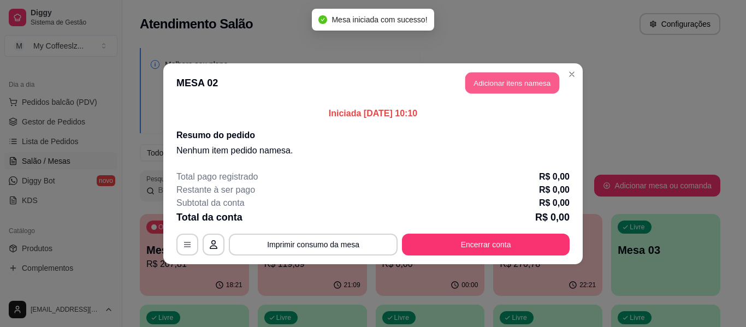
click at [510, 81] on button "Adicionar itens na mesa" at bounding box center [512, 82] width 94 height 21
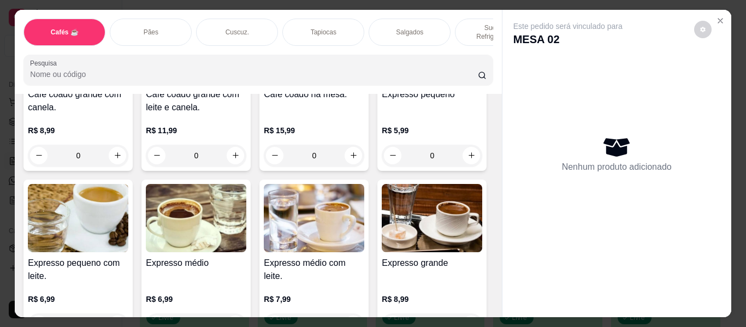
scroll to position [710, 0]
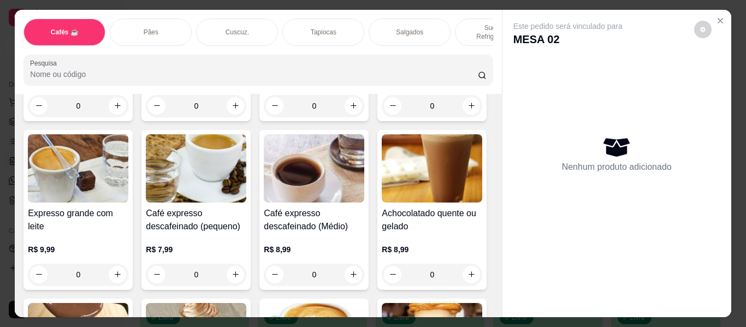
click at [472, 23] on p "Sucos e Refrigerantes" at bounding box center [495, 31] width 63 height 17
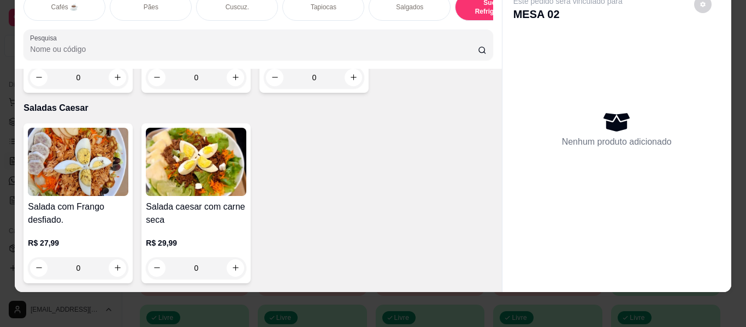
scroll to position [6618, 0]
type input "1"
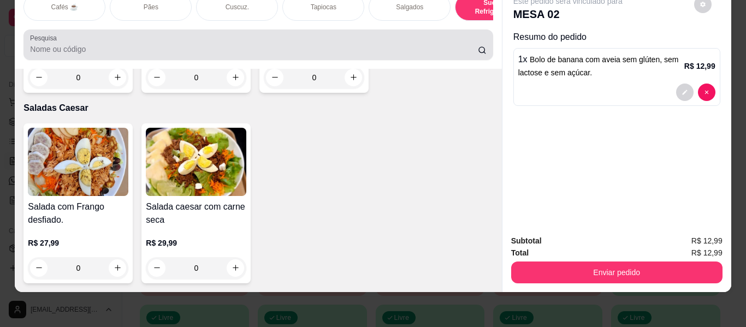
scroll to position [0, 0]
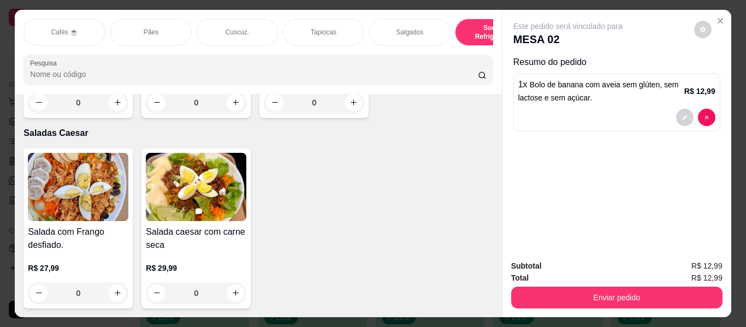
click at [46, 31] on div "Cafés ☕" at bounding box center [64, 32] width 82 height 27
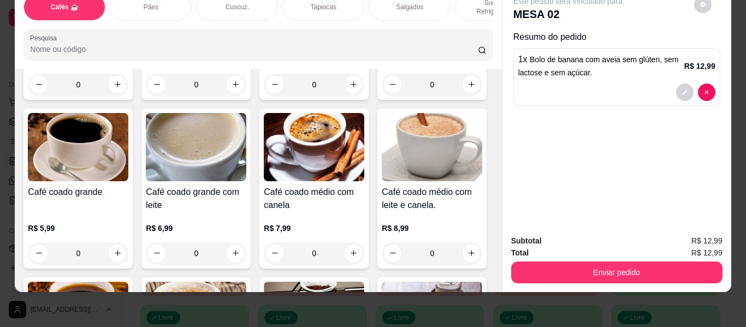
scroll to position [218, 0]
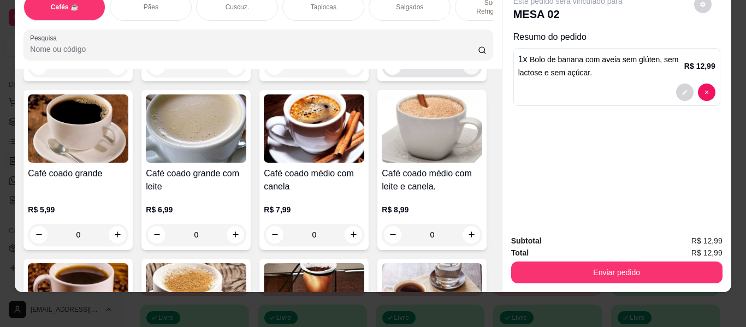
click at [467, 70] on icon "increase-product-quantity" at bounding box center [471, 66] width 8 height 8
type input "1"
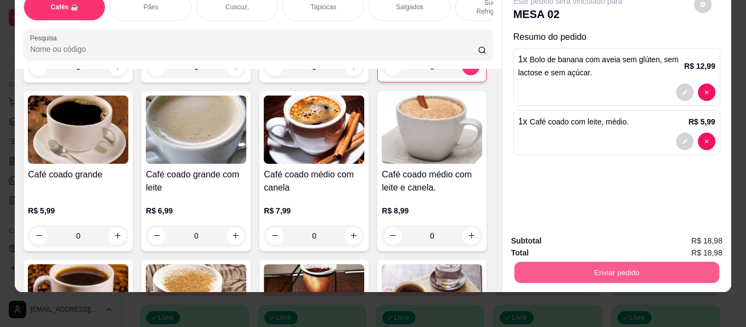
click at [564, 273] on button "Enviar pedido" at bounding box center [616, 272] width 205 height 21
click at [672, 242] on button "Enviar pedido" at bounding box center [694, 242] width 60 height 20
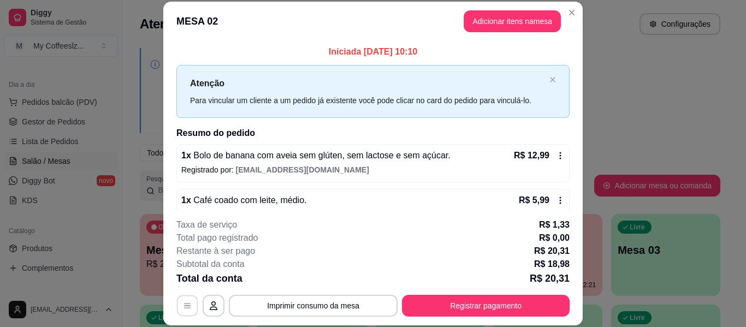
click at [190, 305] on button "button" at bounding box center [187, 305] width 21 height 21
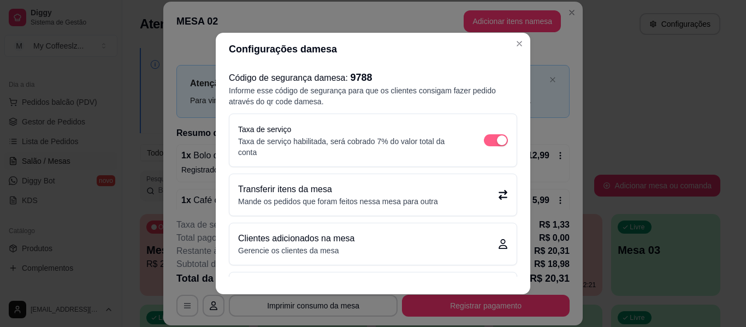
click at [497, 141] on div "button" at bounding box center [502, 140] width 10 height 10
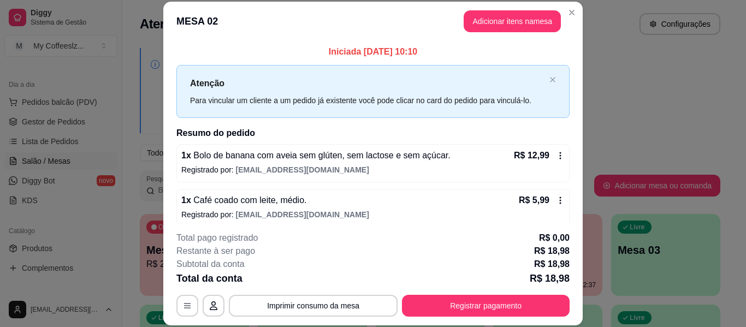
click at [544, 127] on h2 "Resumo do pedido" at bounding box center [372, 133] width 393 height 13
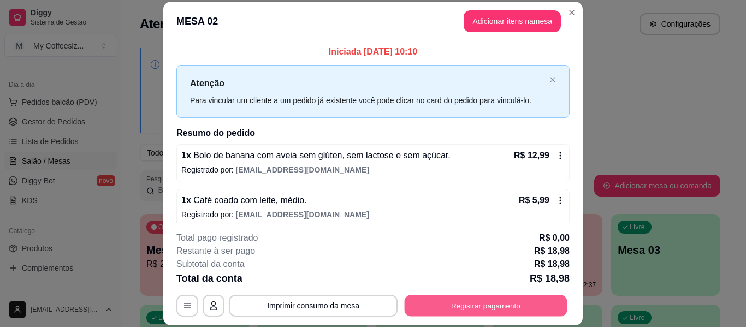
click at [442, 300] on button "Registrar pagamento" at bounding box center [486, 305] width 163 height 21
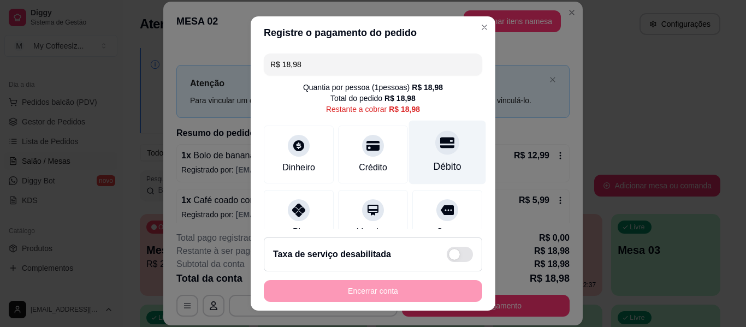
click at [433, 156] on div "Débito" at bounding box center [447, 153] width 77 height 64
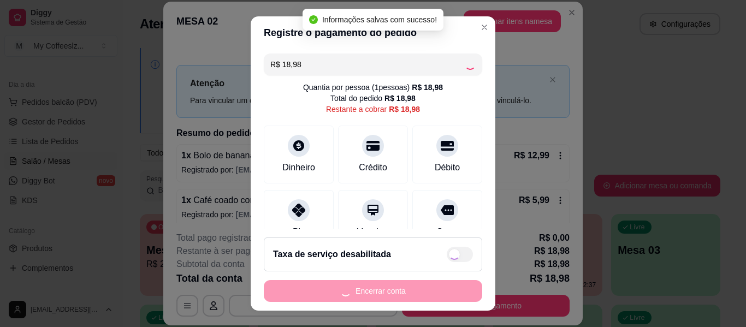
type input "R$ 0,00"
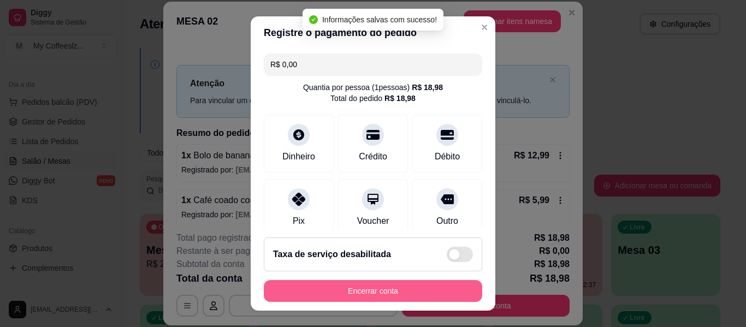
click at [362, 289] on button "Encerrar conta" at bounding box center [373, 291] width 218 height 22
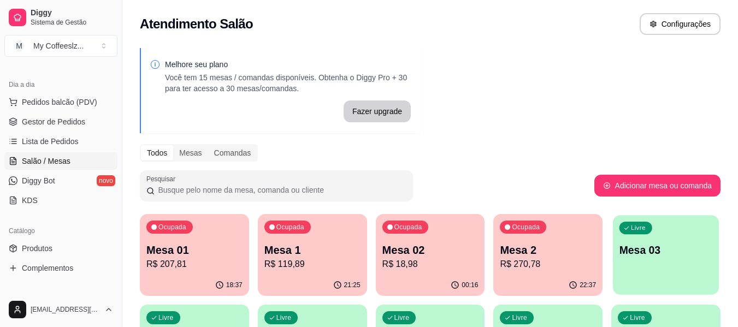
click at [655, 256] on p "Mesa 03" at bounding box center [665, 250] width 93 height 15
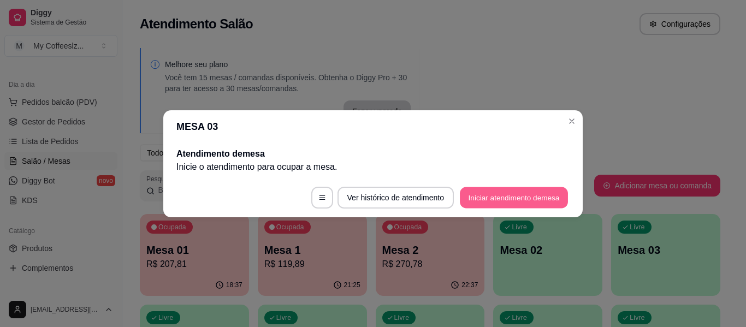
click at [506, 203] on button "Iniciar atendimento de mesa" at bounding box center [514, 197] width 108 height 21
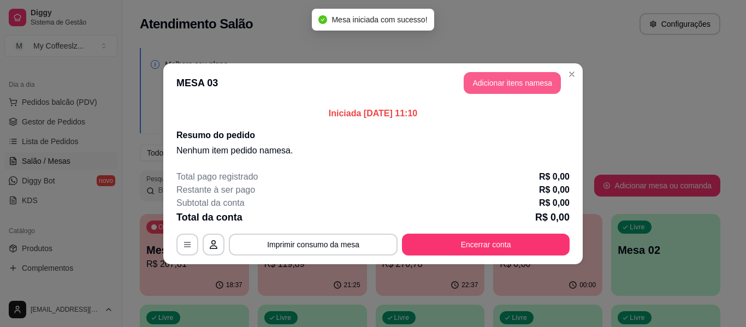
click at [495, 83] on button "Adicionar itens na mesa" at bounding box center [512, 83] width 97 height 22
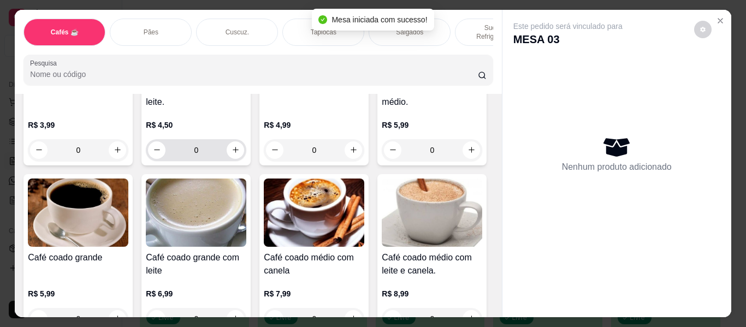
scroll to position [164, 0]
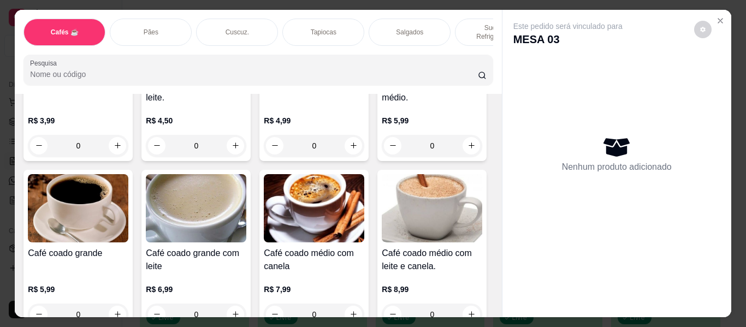
click at [382, 157] on div "R$ 5,99 0" at bounding box center [432, 130] width 100 height 52
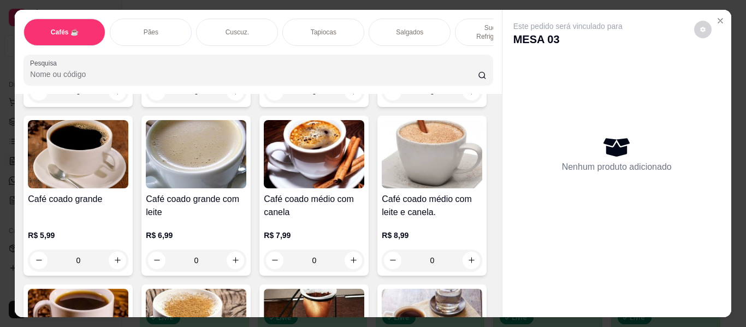
scroll to position [218, 0]
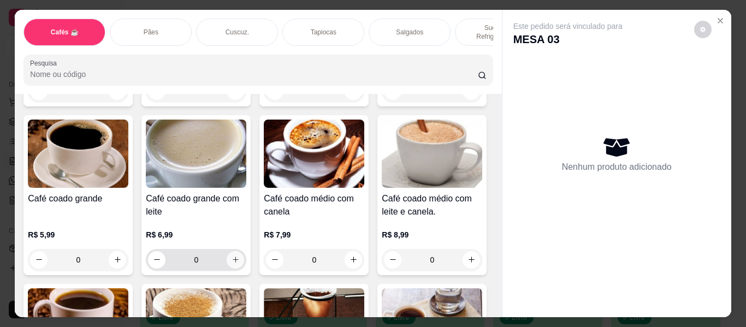
click at [244, 251] on button "increase-product-quantity" at bounding box center [235, 259] width 17 height 17
type input "1"
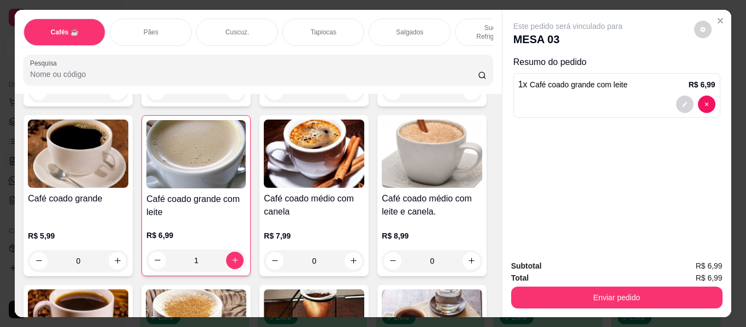
click at [417, 28] on p "Salgados" at bounding box center [409, 32] width 27 height 9
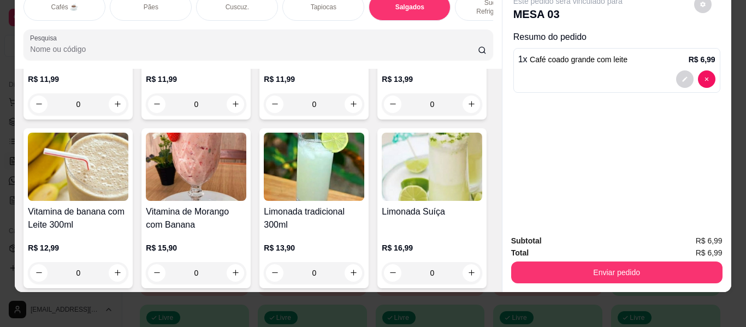
scroll to position [4507, 0]
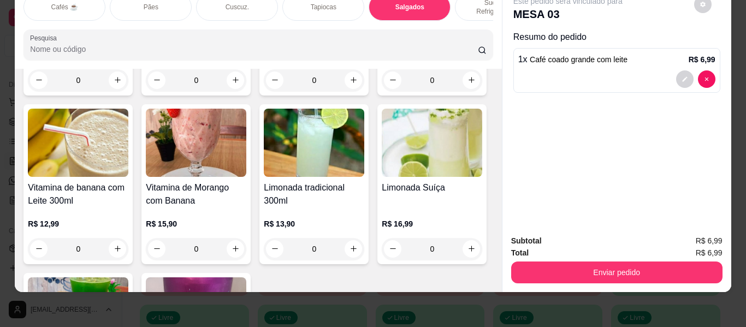
type input "1"
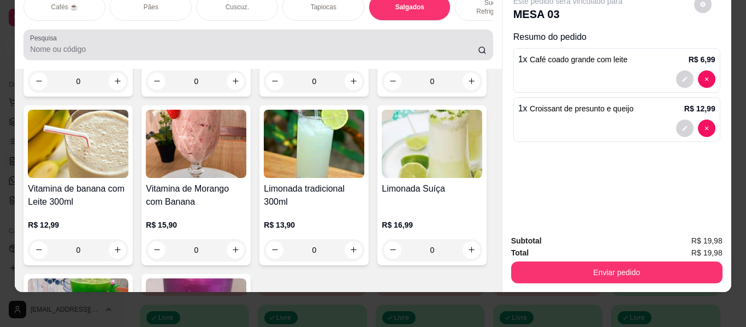
scroll to position [0, 0]
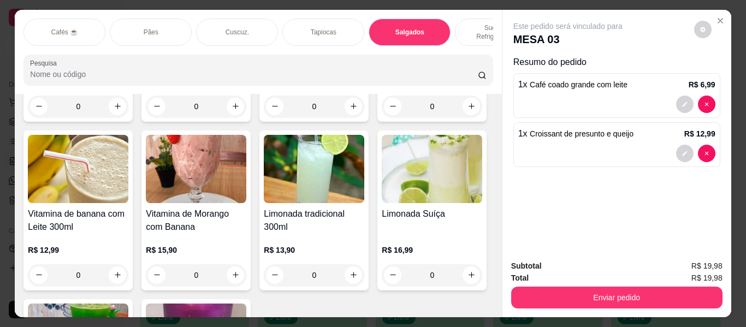
click at [475, 23] on p "Sucos e Refrigerantes" at bounding box center [495, 31] width 63 height 17
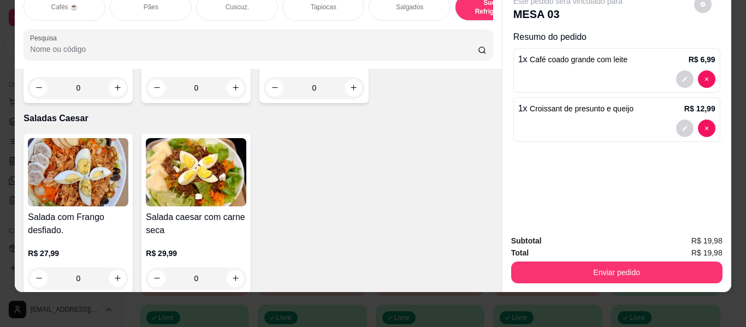
scroll to position [6292, 0]
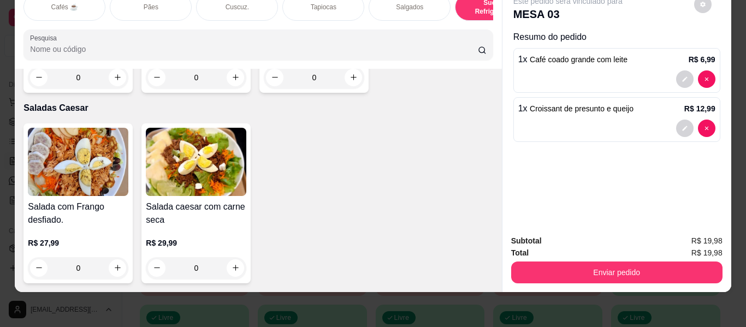
type input "1"
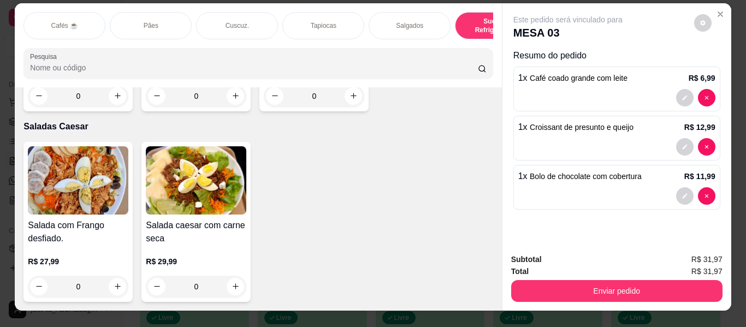
scroll to position [0, 0]
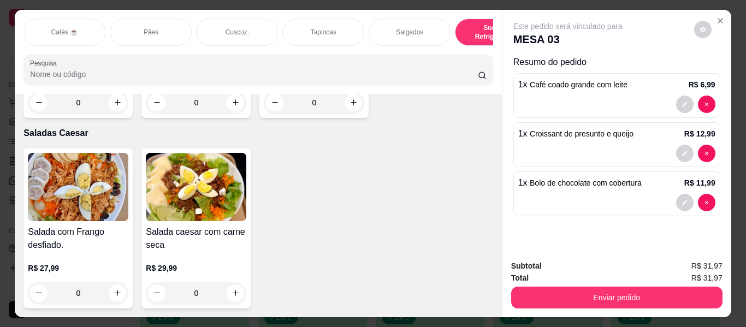
click at [464, 29] on p "Sucos e Refrigerantes" at bounding box center [495, 31] width 63 height 17
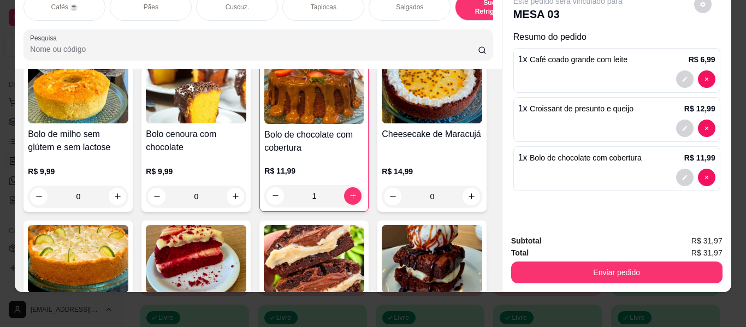
scroll to position [4982, 0]
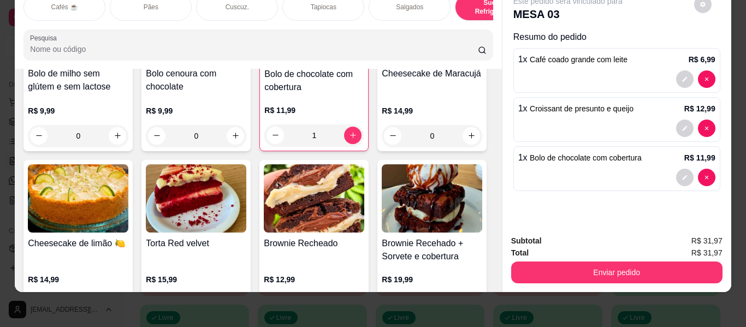
type input "1"
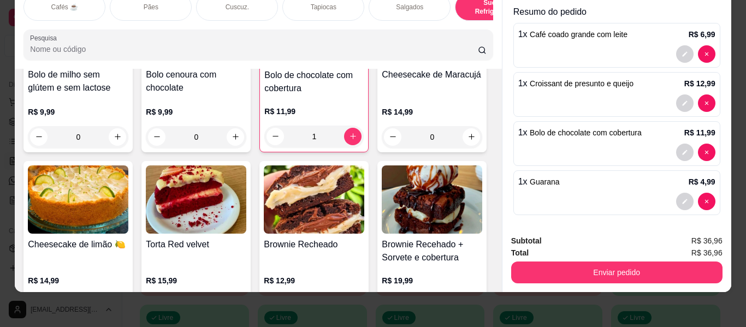
scroll to position [29, 0]
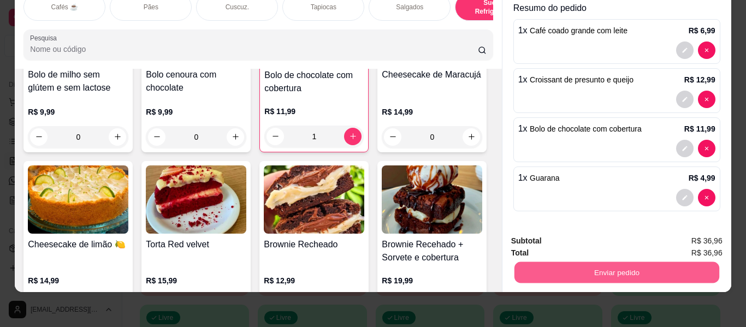
click at [578, 264] on button "Enviar pedido" at bounding box center [616, 272] width 205 height 21
click at [685, 232] on button "Enviar pedido" at bounding box center [694, 237] width 62 height 21
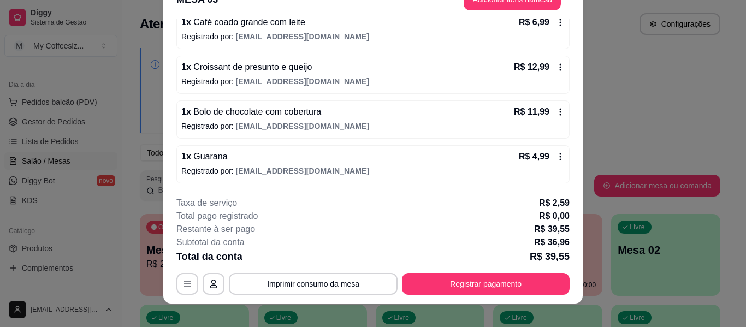
scroll to position [33, 0]
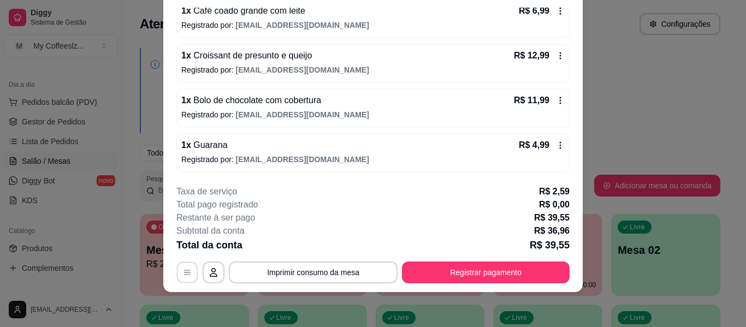
click at [185, 274] on icon "button" at bounding box center [187, 272] width 9 height 9
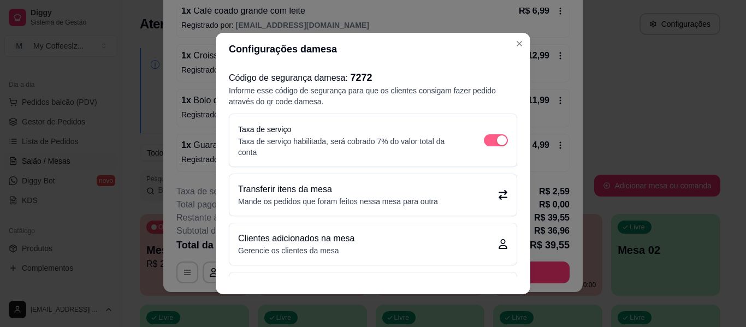
click at [484, 142] on span "button" at bounding box center [496, 140] width 24 height 12
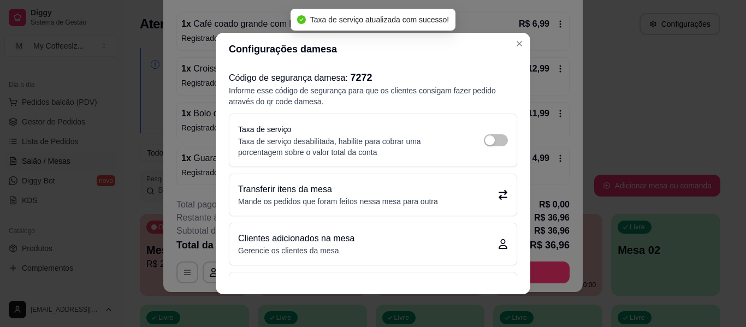
scroll to position [98, 0]
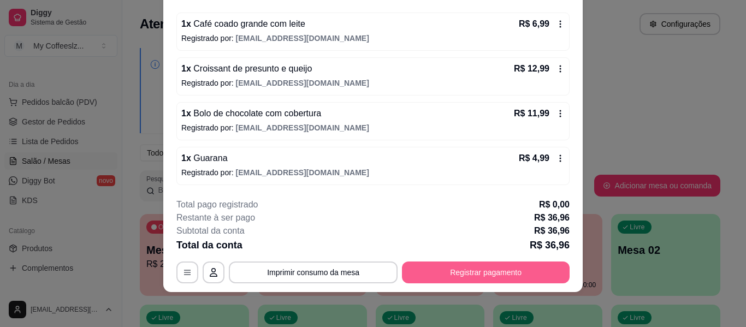
click at [504, 267] on button "Registrar pagamento" at bounding box center [486, 273] width 168 height 22
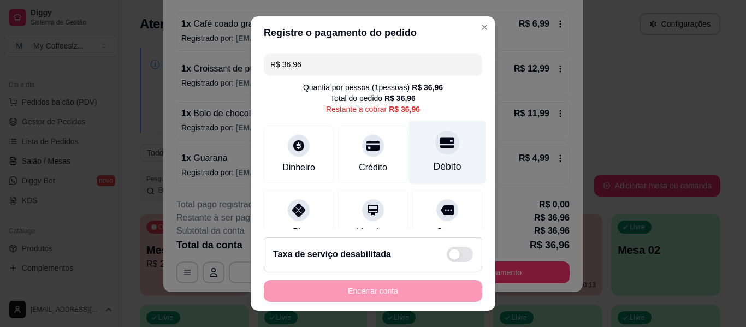
click at [435, 148] on div at bounding box center [447, 143] width 24 height 24
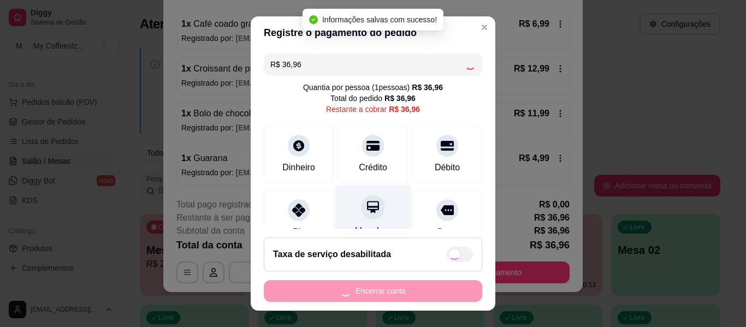
type input "R$ 0,00"
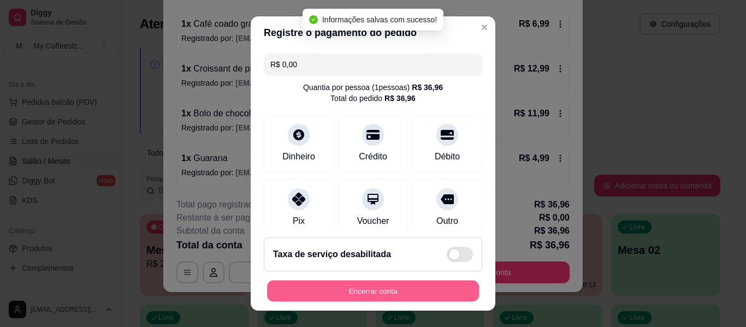
click at [334, 289] on button "Encerrar conta" at bounding box center [373, 291] width 212 height 21
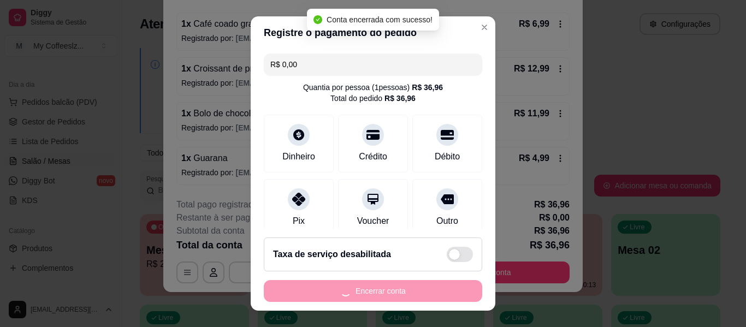
scroll to position [0, 0]
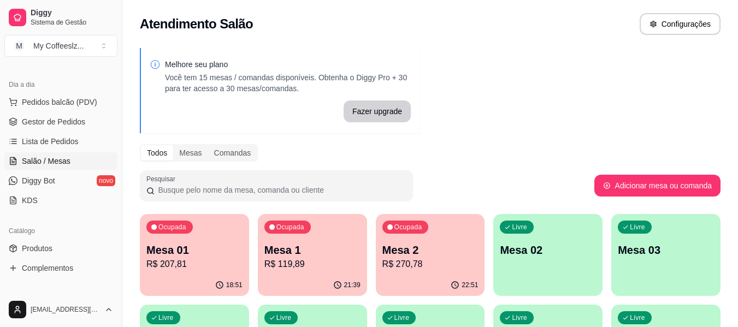
click at [543, 235] on div "Livre Mesa 02" at bounding box center [547, 248] width 109 height 69
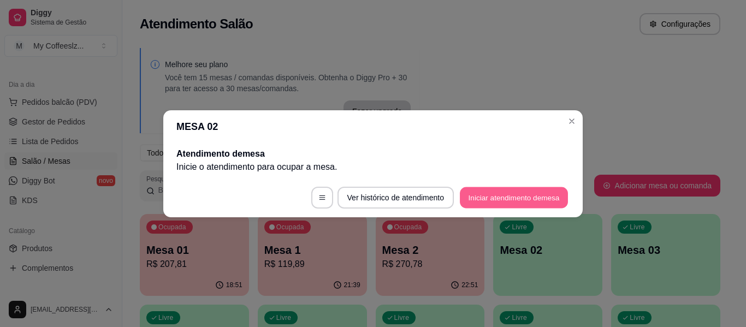
click at [514, 190] on button "Iniciar atendimento de mesa" at bounding box center [514, 197] width 108 height 21
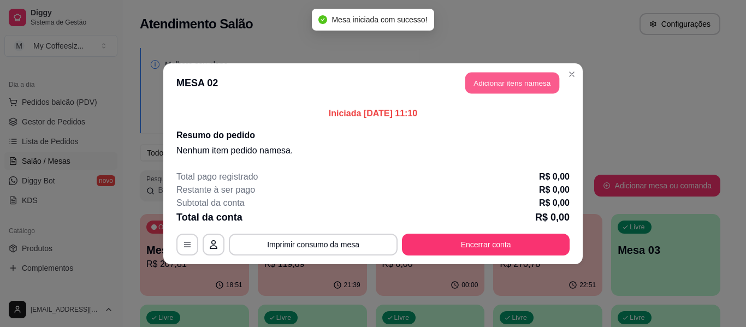
click at [467, 83] on button "Adicionar itens na mesa" at bounding box center [512, 82] width 94 height 21
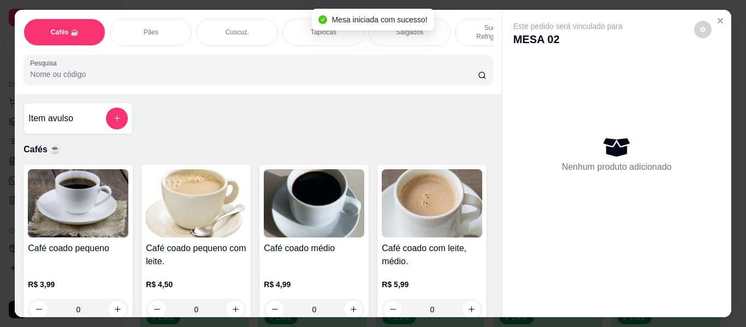
click at [440, 21] on div "Salgados" at bounding box center [410, 32] width 82 height 27
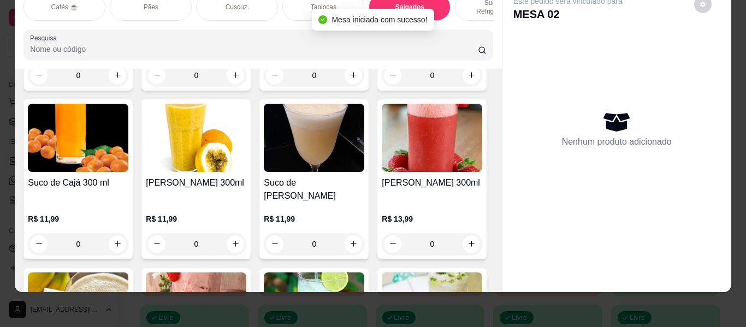
type input "1"
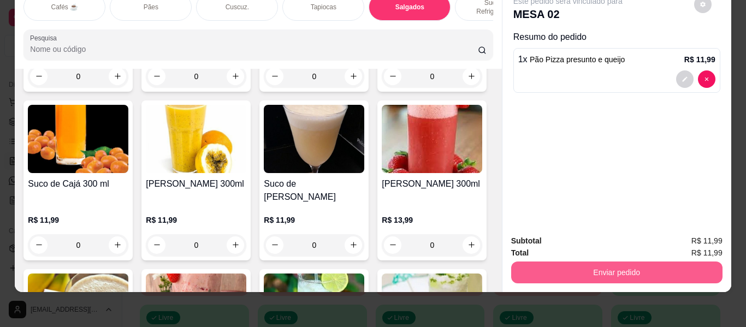
click at [651, 262] on button "Enviar pedido" at bounding box center [616, 273] width 211 height 22
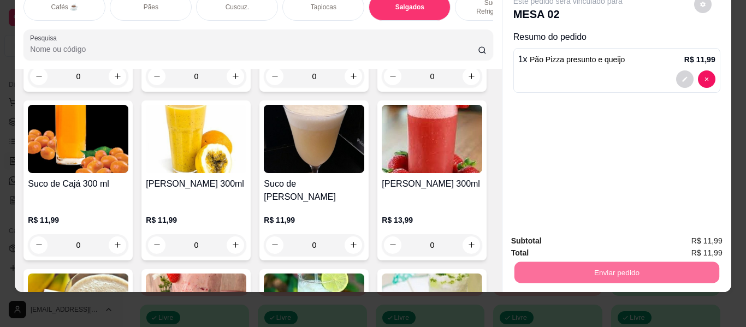
click at [688, 237] on button "Enviar pedido" at bounding box center [694, 237] width 62 height 21
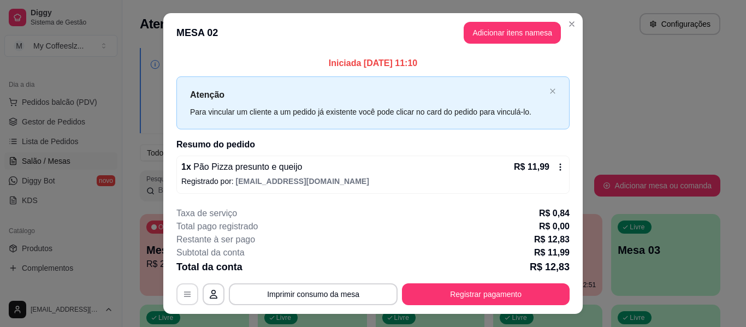
click at [186, 297] on icon "button" at bounding box center [187, 294] width 7 height 5
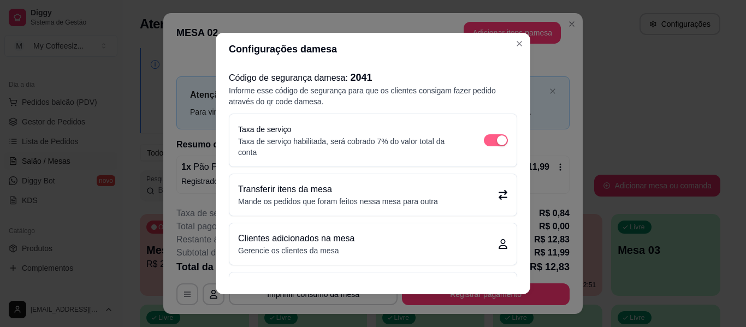
click at [497, 136] on div "button" at bounding box center [502, 140] width 10 height 10
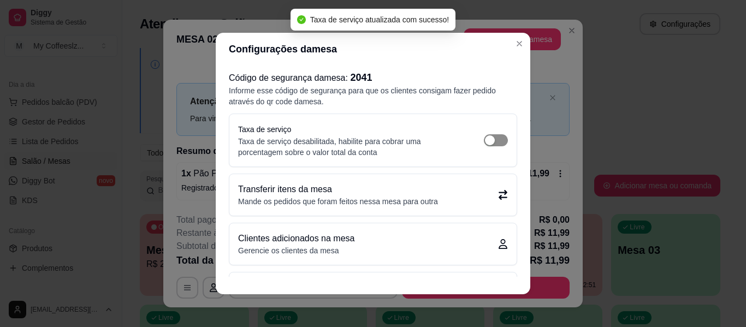
click at [487, 139] on span "button" at bounding box center [496, 140] width 24 height 12
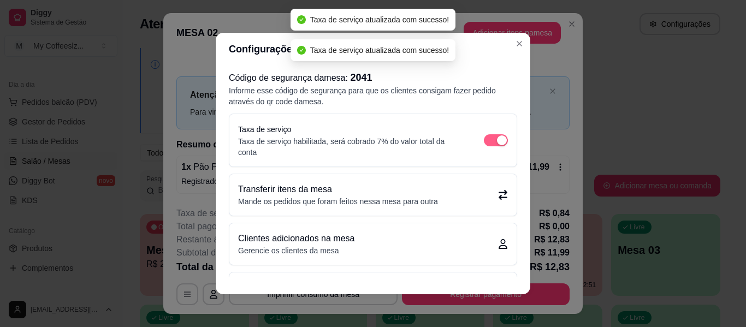
click at [497, 135] on div "button" at bounding box center [502, 140] width 10 height 10
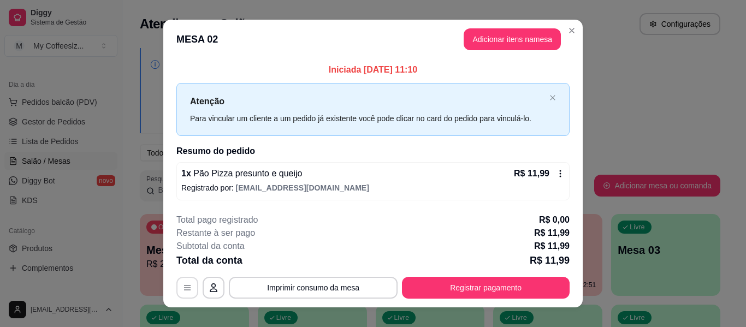
click at [186, 286] on icon "button" at bounding box center [187, 288] width 7 height 5
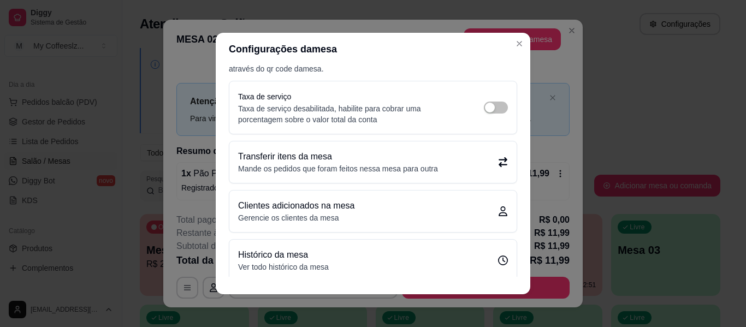
scroll to position [42, 0]
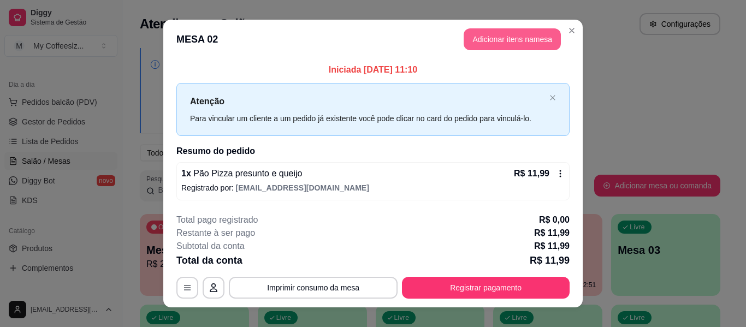
click at [498, 37] on button "Adicionar itens na mesa" at bounding box center [512, 39] width 97 height 22
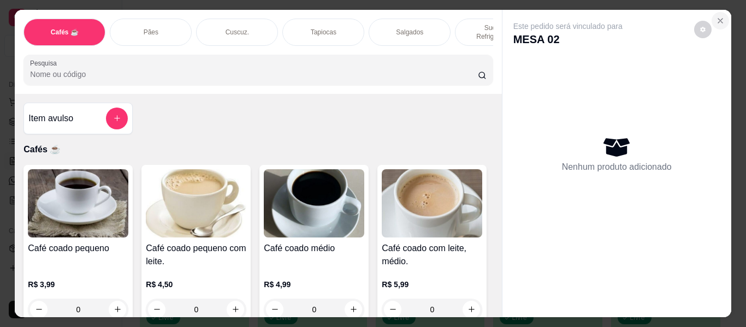
click at [720, 16] on icon "Close" at bounding box center [720, 20] width 9 height 9
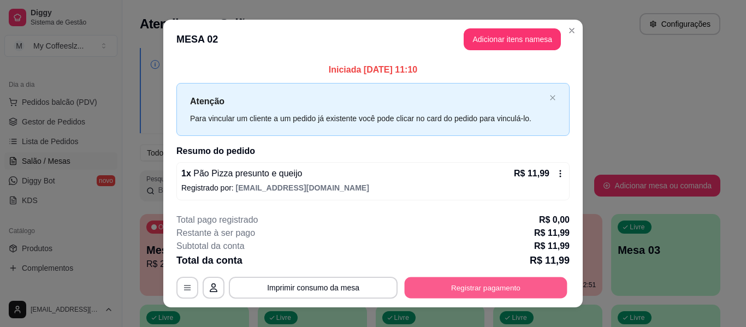
click at [467, 287] on button "Registrar pagamento" at bounding box center [486, 287] width 163 height 21
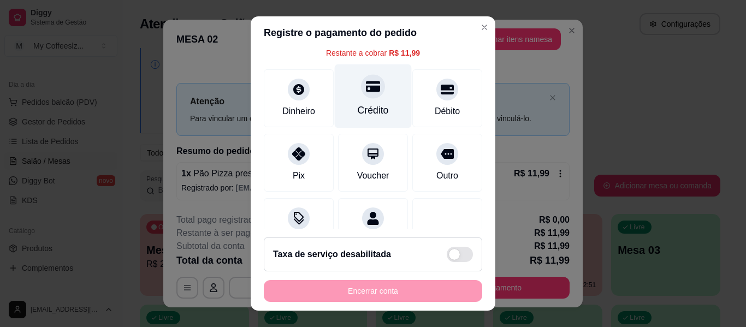
scroll to position [101, 0]
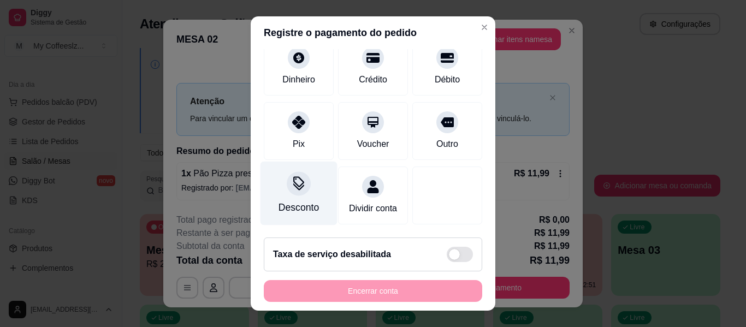
click at [298, 200] on div "Desconto" at bounding box center [299, 207] width 40 height 14
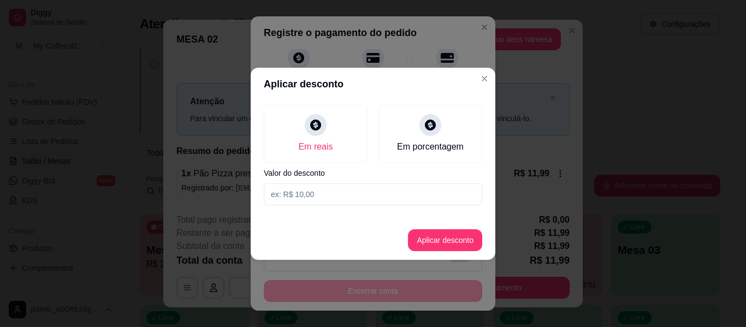
click at [376, 191] on input at bounding box center [373, 194] width 218 height 22
type input "2,00"
click at [432, 241] on button "Aplicar desconto" at bounding box center [446, 239] width 72 height 21
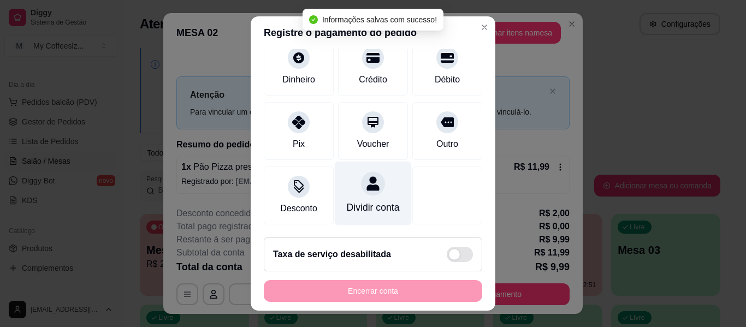
scroll to position [0, 0]
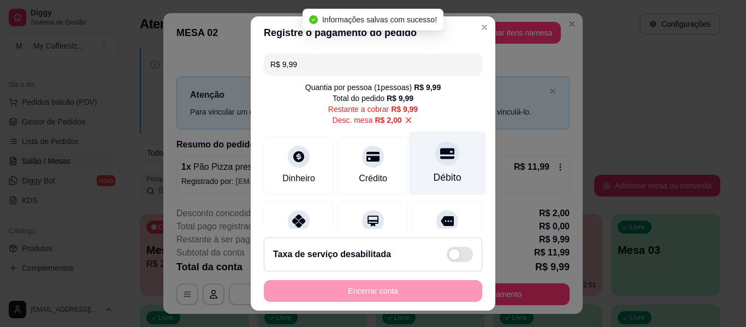
click at [423, 167] on div "Débito" at bounding box center [447, 164] width 77 height 64
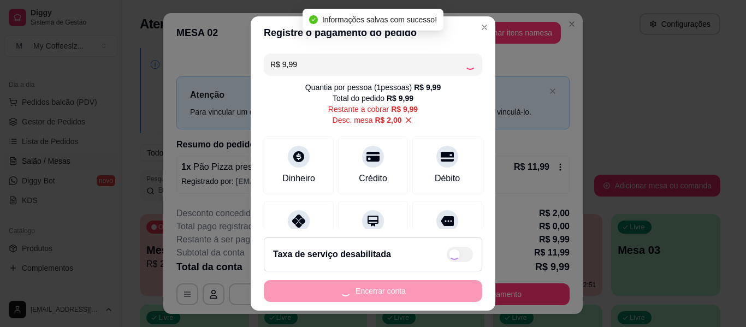
type input "R$ 0,00"
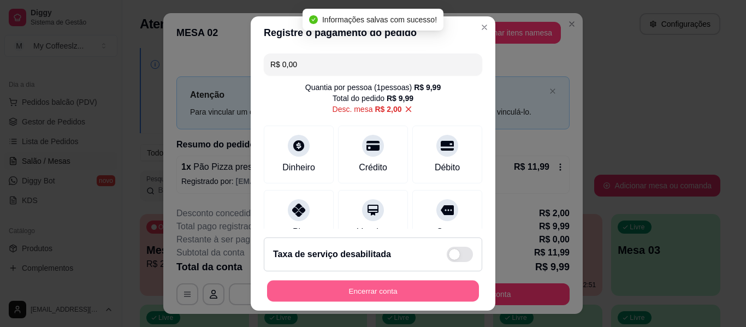
click at [356, 283] on button "Encerrar conta" at bounding box center [373, 291] width 212 height 21
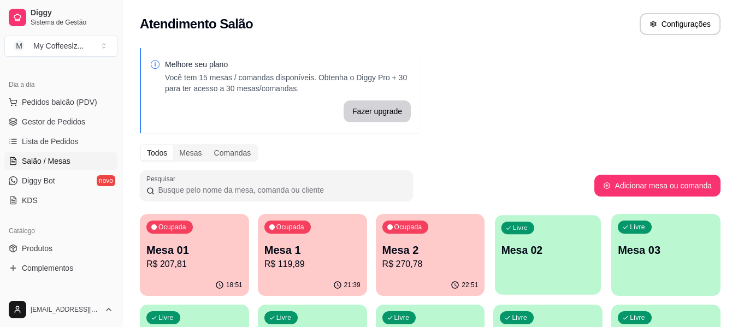
click at [529, 270] on div "Livre Mesa 02" at bounding box center [548, 248] width 106 height 67
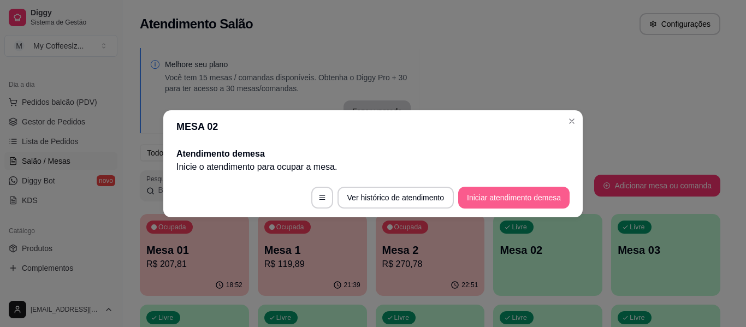
click at [555, 197] on button "Iniciar atendimento de mesa" at bounding box center [513, 198] width 111 height 22
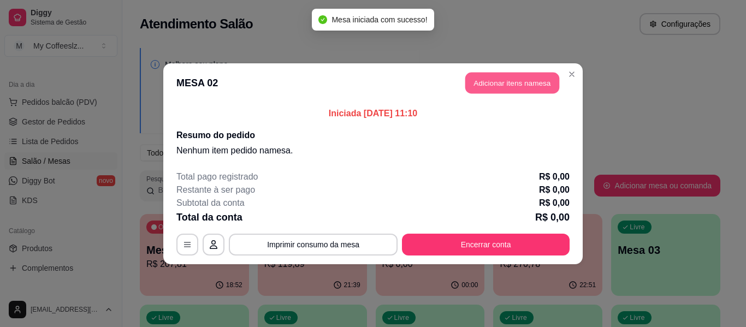
click at [490, 82] on button "Adicionar itens na mesa" at bounding box center [512, 82] width 94 height 21
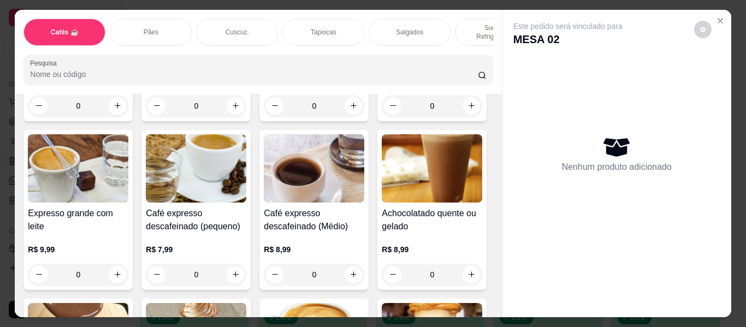
scroll to position [655, 0]
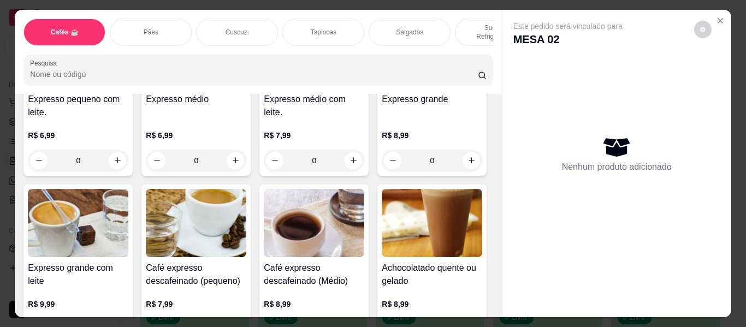
type input "1"
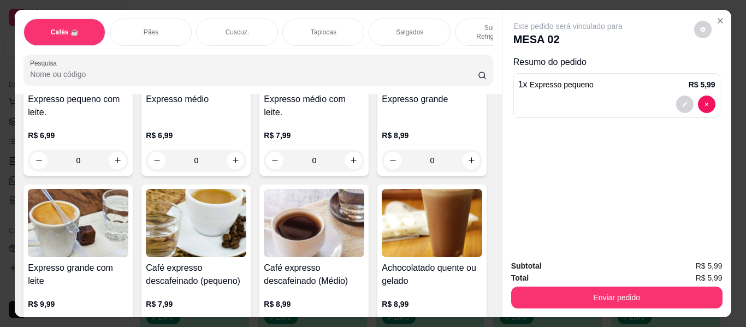
click at [385, 23] on div "Salgados" at bounding box center [410, 32] width 82 height 27
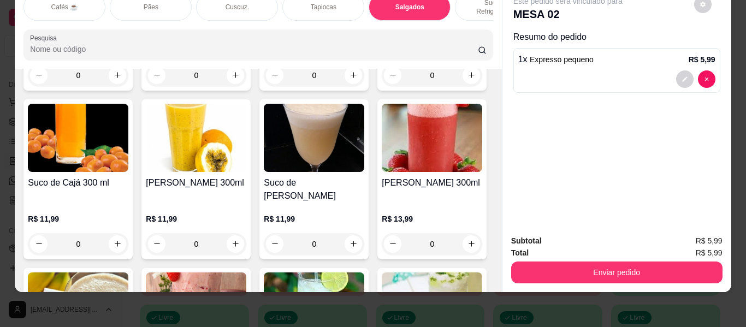
type input "1"
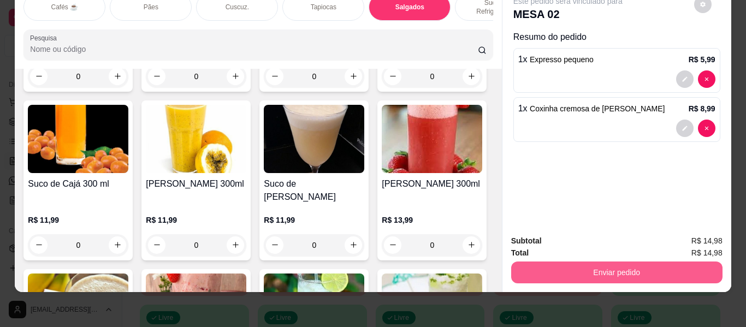
click at [572, 262] on button "Enviar pedido" at bounding box center [616, 273] width 211 height 22
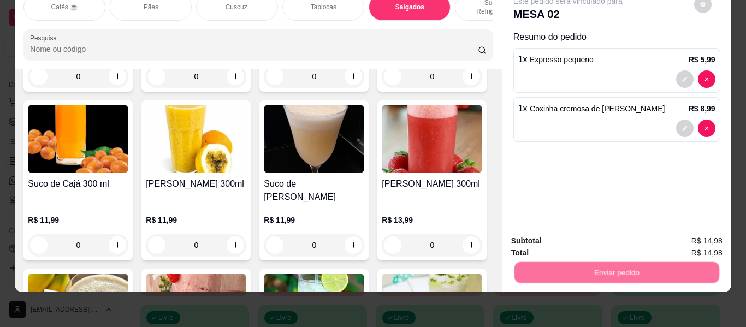
click at [695, 235] on button "Enviar pedido" at bounding box center [694, 237] width 62 height 21
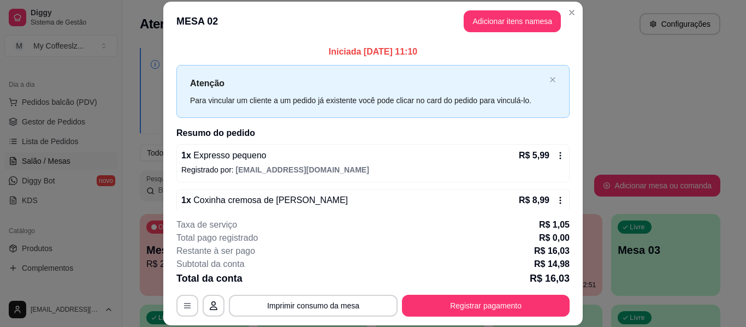
click at [565, 22] on header "MESA 02 Adicionar itens na mesa" at bounding box center [372, 21] width 419 height 39
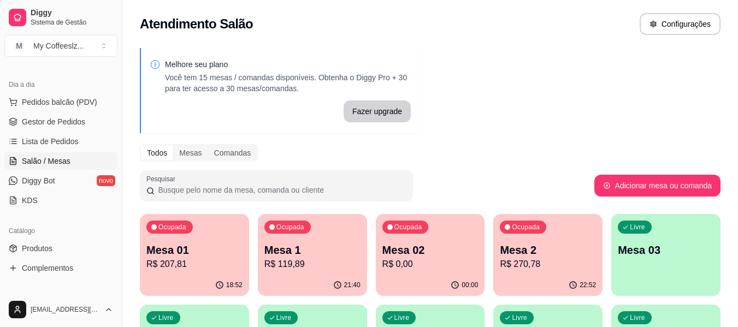
click at [531, 265] on p "R$ 270,78" at bounding box center [548, 264] width 96 height 13
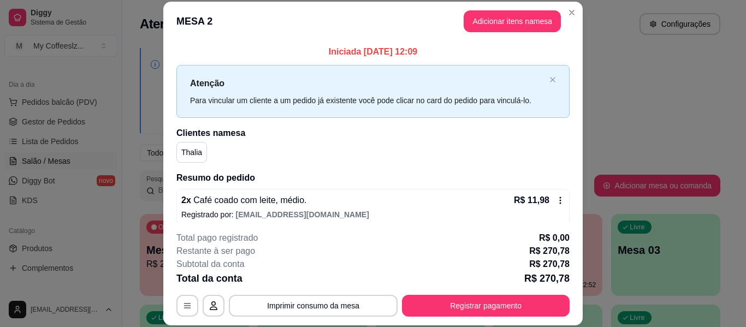
scroll to position [109, 0]
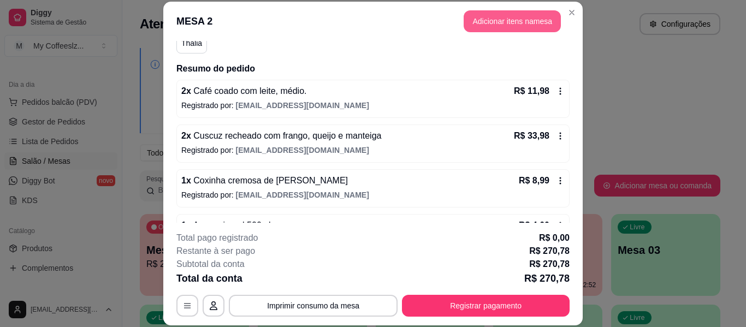
click at [483, 21] on button "Adicionar itens na mesa" at bounding box center [512, 21] width 97 height 22
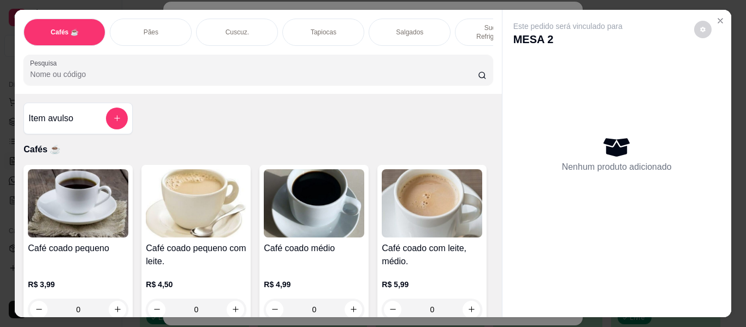
click at [396, 28] on p "Salgados" at bounding box center [409, 32] width 27 height 9
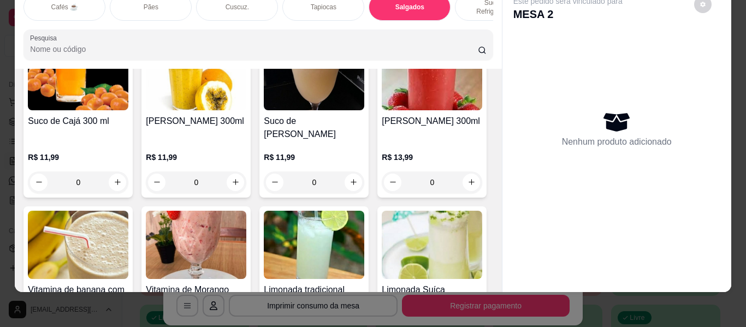
scroll to position [4506, 0]
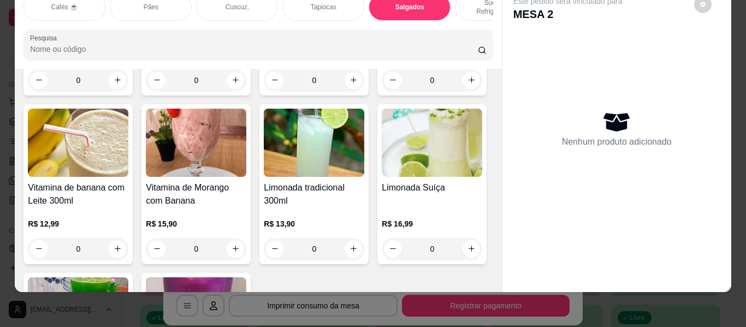
type input "1"
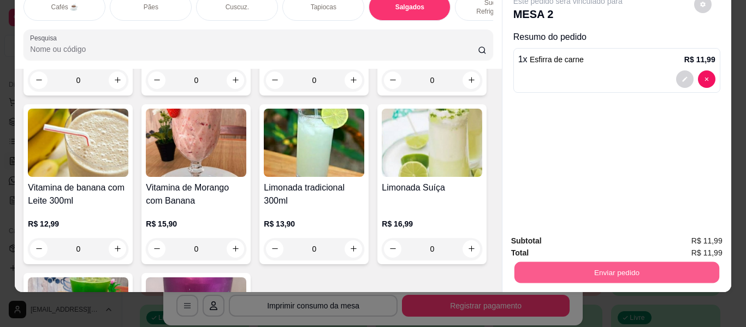
click at [588, 263] on button "Enviar pedido" at bounding box center [616, 272] width 205 height 21
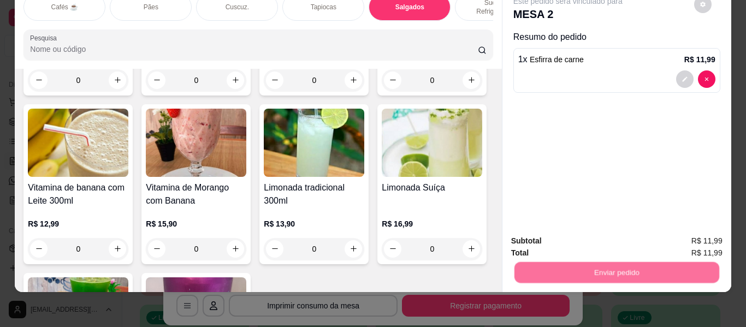
click at [686, 240] on button "Enviar pedido" at bounding box center [694, 237] width 60 height 20
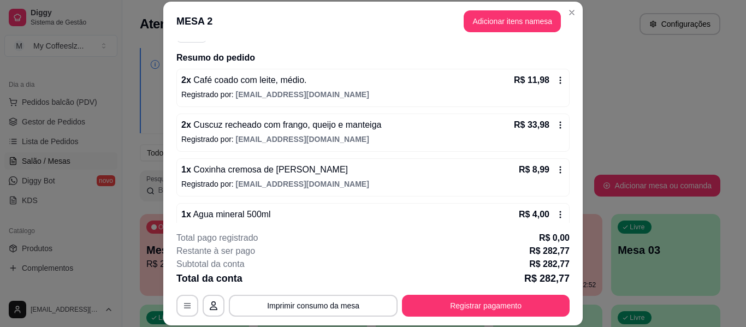
scroll to position [0, 0]
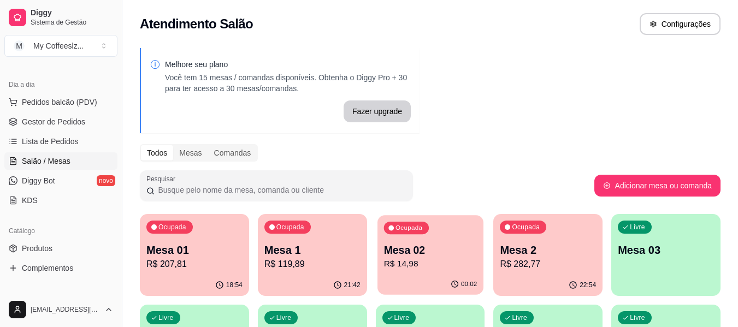
click at [463, 279] on div "00:02" at bounding box center [430, 284] width 106 height 21
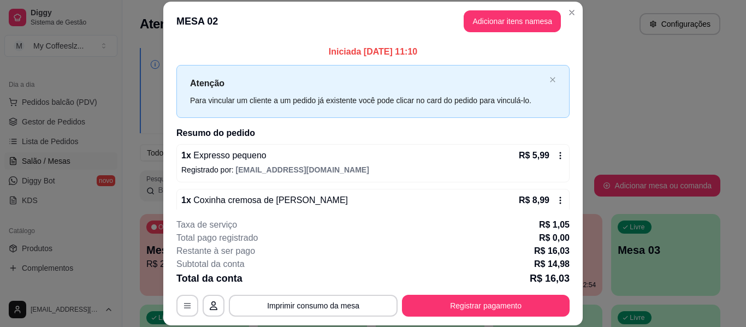
scroll to position [22, 0]
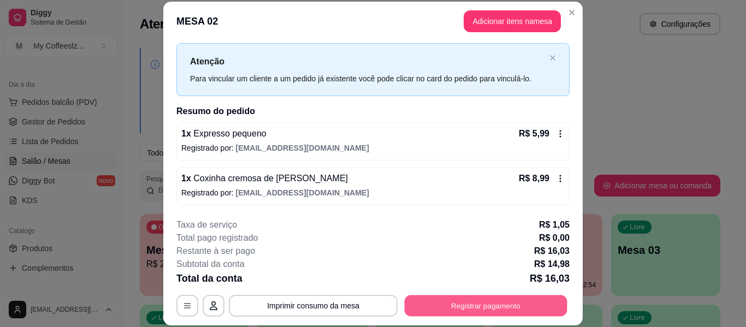
click at [483, 311] on button "Registrar pagamento" at bounding box center [486, 305] width 163 height 21
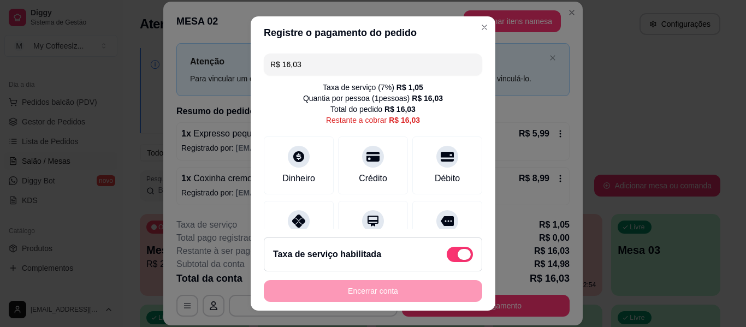
click at [447, 252] on span at bounding box center [460, 254] width 26 height 15
click at [446, 257] on input "checkbox" at bounding box center [449, 260] width 7 height 7
checkbox input "true"
type input "R$ 14,98"
checkbox input "false"
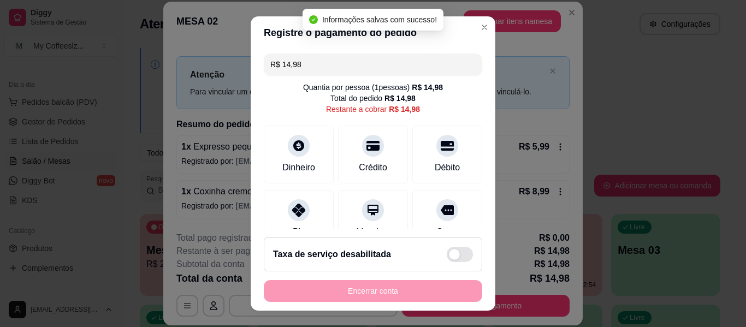
scroll to position [9, 0]
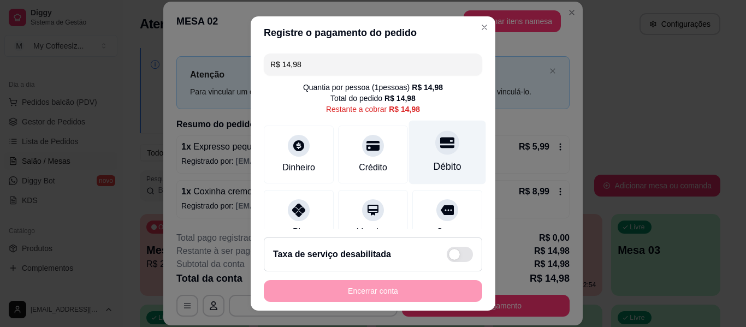
click at [440, 139] on icon at bounding box center [447, 142] width 14 height 11
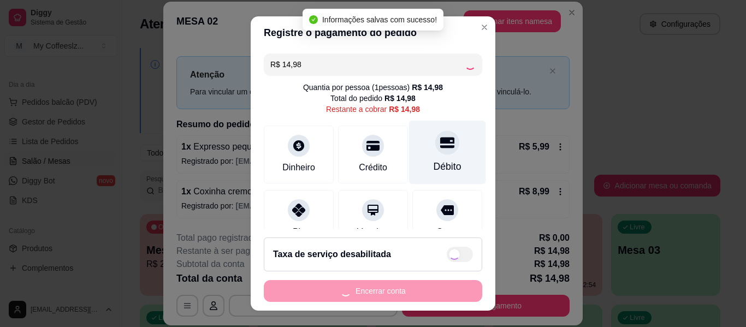
type input "R$ 0,00"
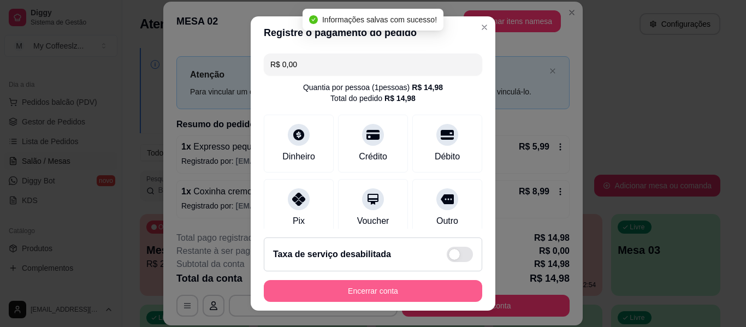
click at [393, 286] on button "Encerrar conta" at bounding box center [373, 291] width 218 height 22
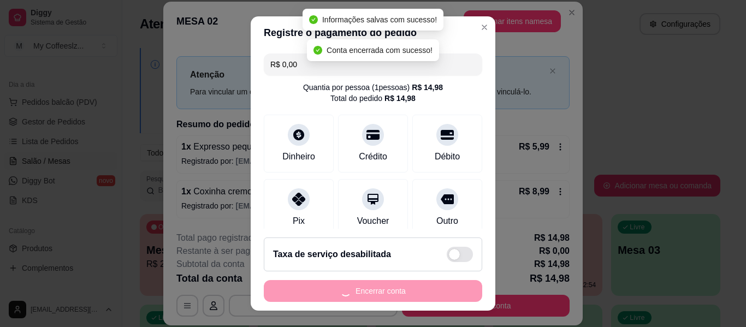
scroll to position [0, 0]
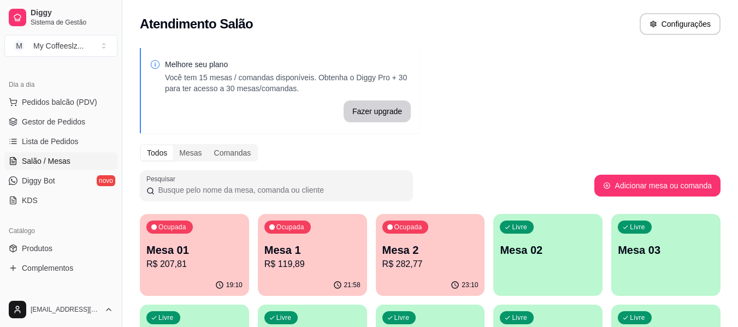
click at [558, 243] on p "Mesa 02" at bounding box center [548, 249] width 96 height 15
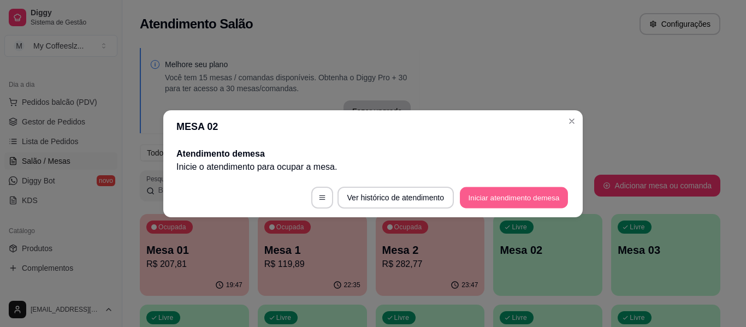
click at [504, 199] on button "Iniciar atendimento de mesa" at bounding box center [514, 197] width 108 height 21
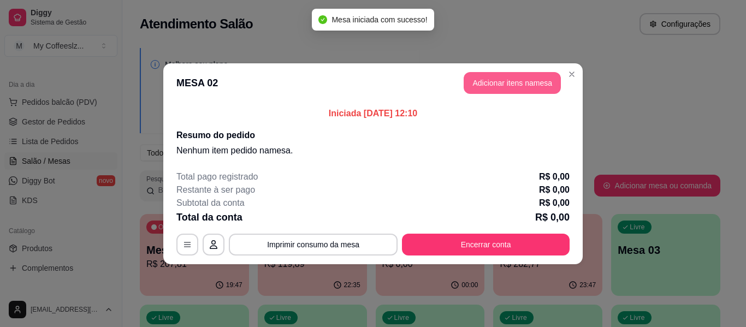
click at [525, 85] on button "Adicionar itens na mesa" at bounding box center [512, 83] width 97 height 22
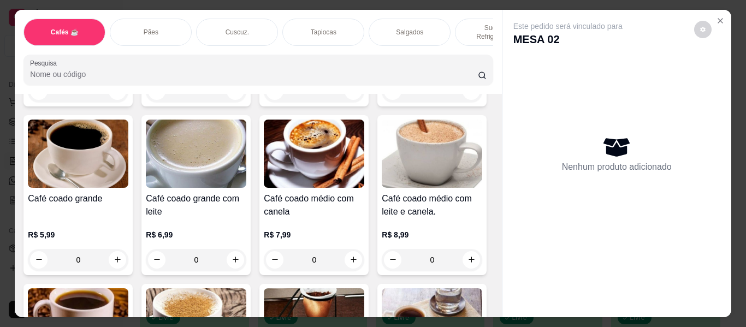
click at [471, 19] on div "Sucos e Refrigerantes" at bounding box center [496, 32] width 82 height 27
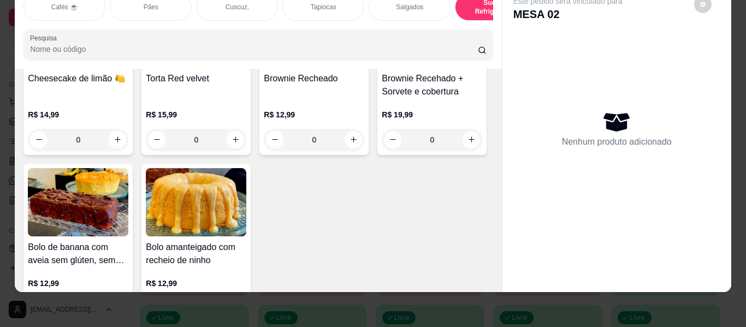
scroll to position [5253, 0]
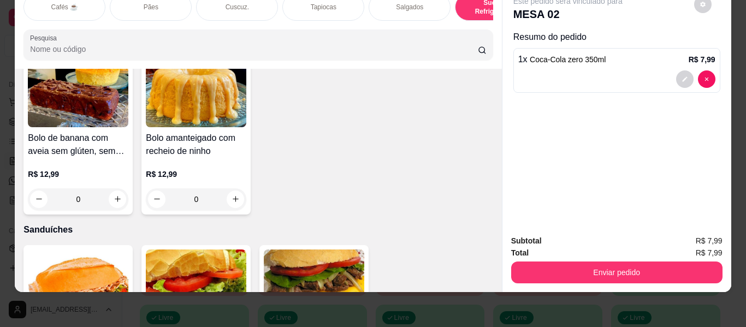
scroll to position [5253, 0]
type input "0"
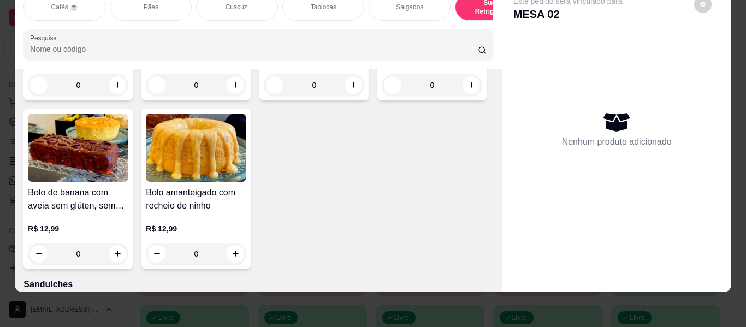
scroll to position [5089, 0]
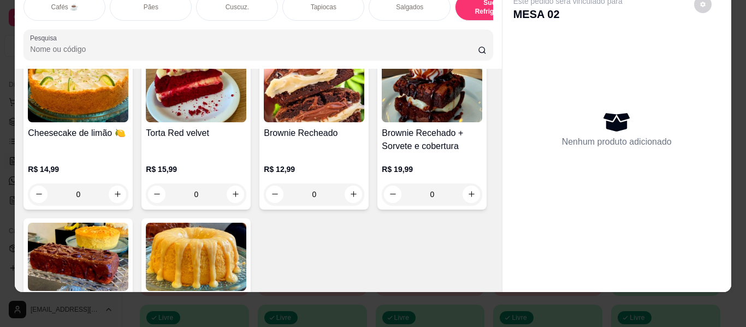
type input "1"
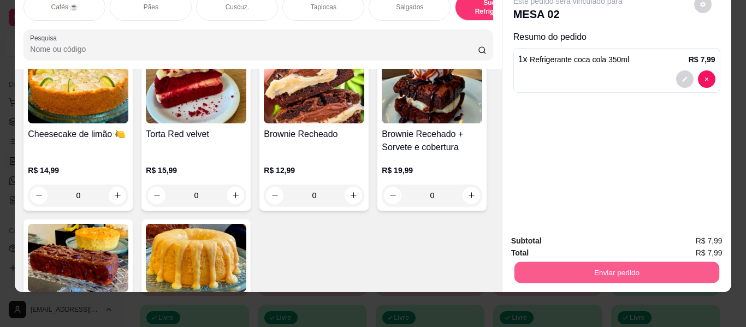
click at [589, 264] on button "Enviar pedido" at bounding box center [616, 272] width 205 height 21
click at [697, 234] on button "Enviar pedido" at bounding box center [694, 237] width 62 height 21
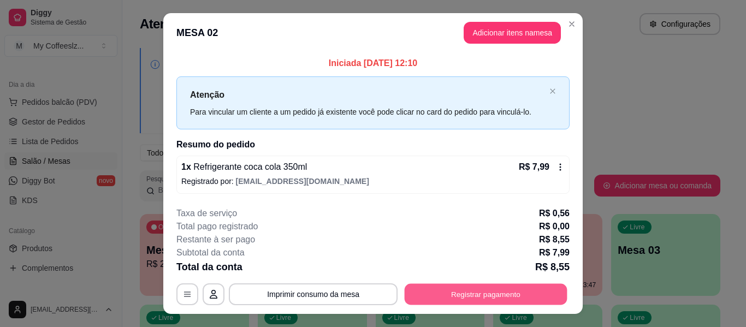
click at [470, 293] on button "Registrar pagamento" at bounding box center [486, 294] width 163 height 21
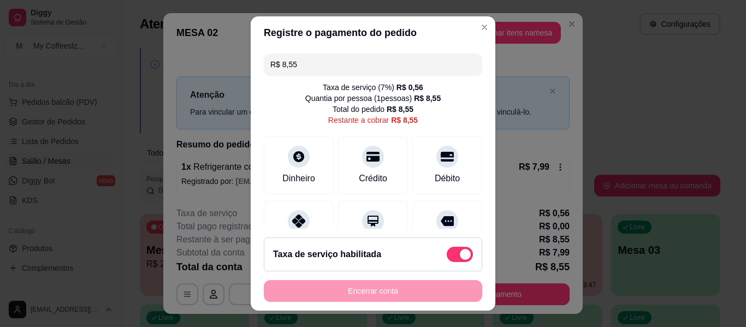
click at [447, 256] on span at bounding box center [460, 254] width 26 height 15
click at [446, 257] on input "checkbox" at bounding box center [449, 260] width 7 height 7
checkbox input "true"
type input "R$ 7,99"
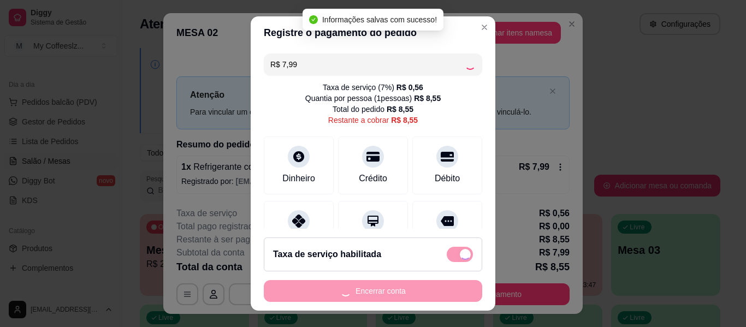
checkbox input "false"
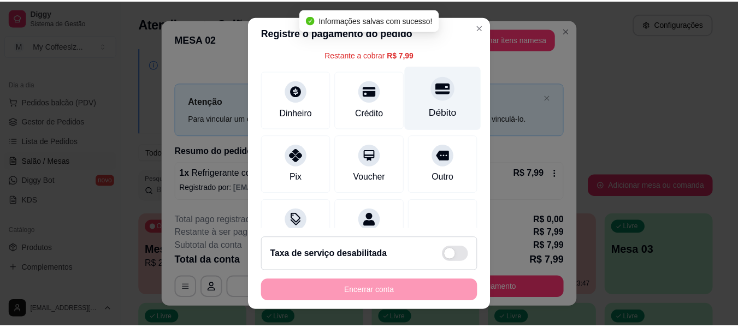
scroll to position [0, 0]
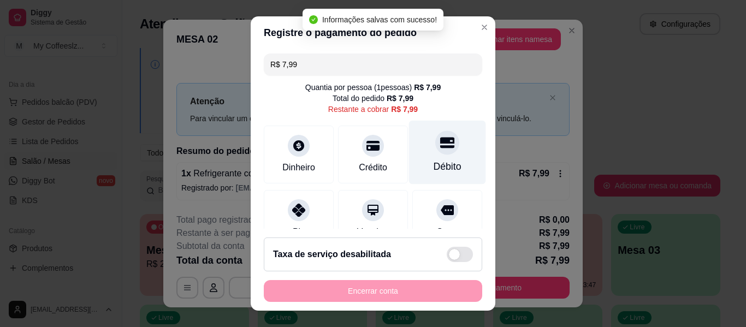
click at [440, 153] on div "Débito" at bounding box center [447, 153] width 77 height 64
type input "R$ 0,00"
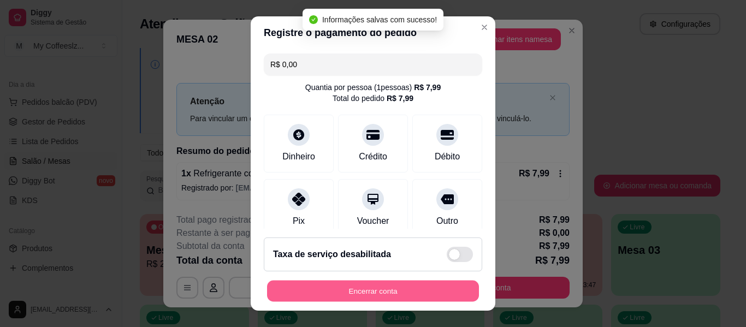
click at [430, 284] on button "Encerrar conta" at bounding box center [373, 291] width 212 height 21
